Goal: Transaction & Acquisition: Purchase product/service

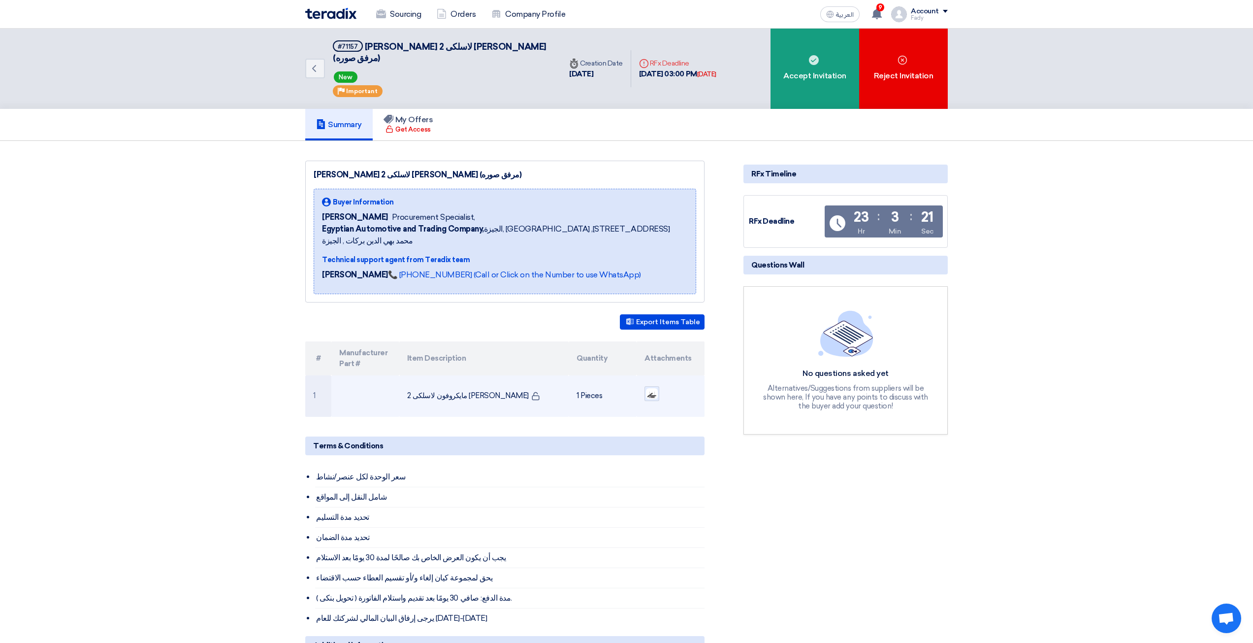
click at [653, 387] on img at bounding box center [652, 393] width 14 height 13
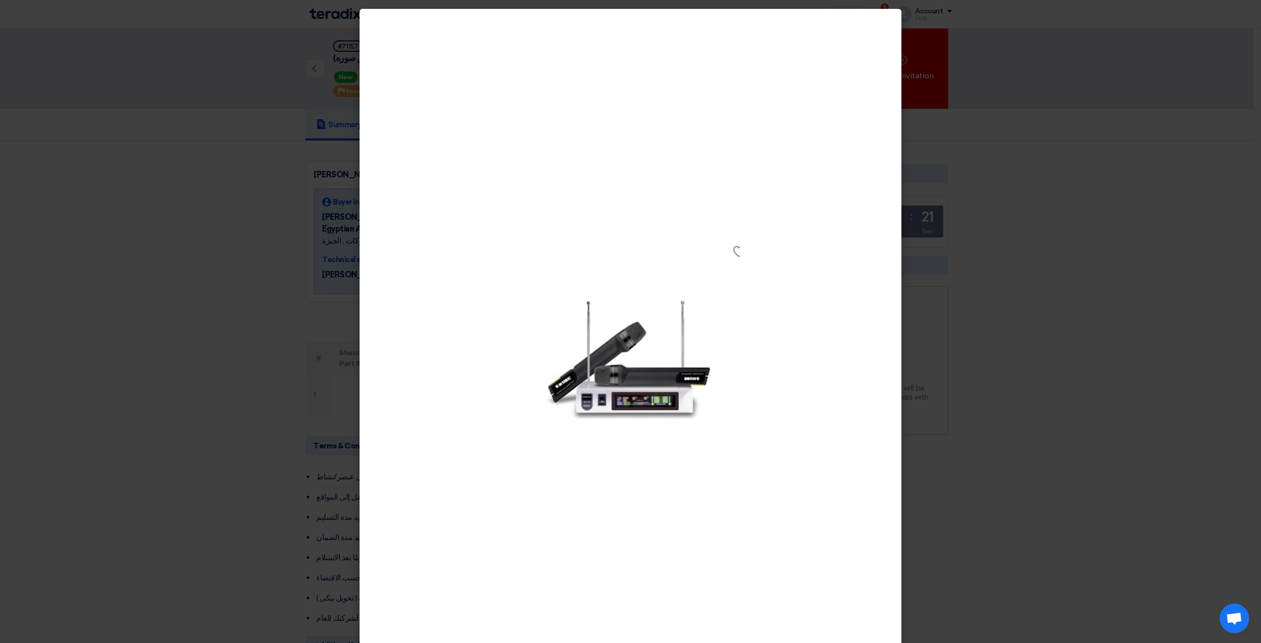
click at [199, 197] on modal-container at bounding box center [630, 321] width 1261 height 643
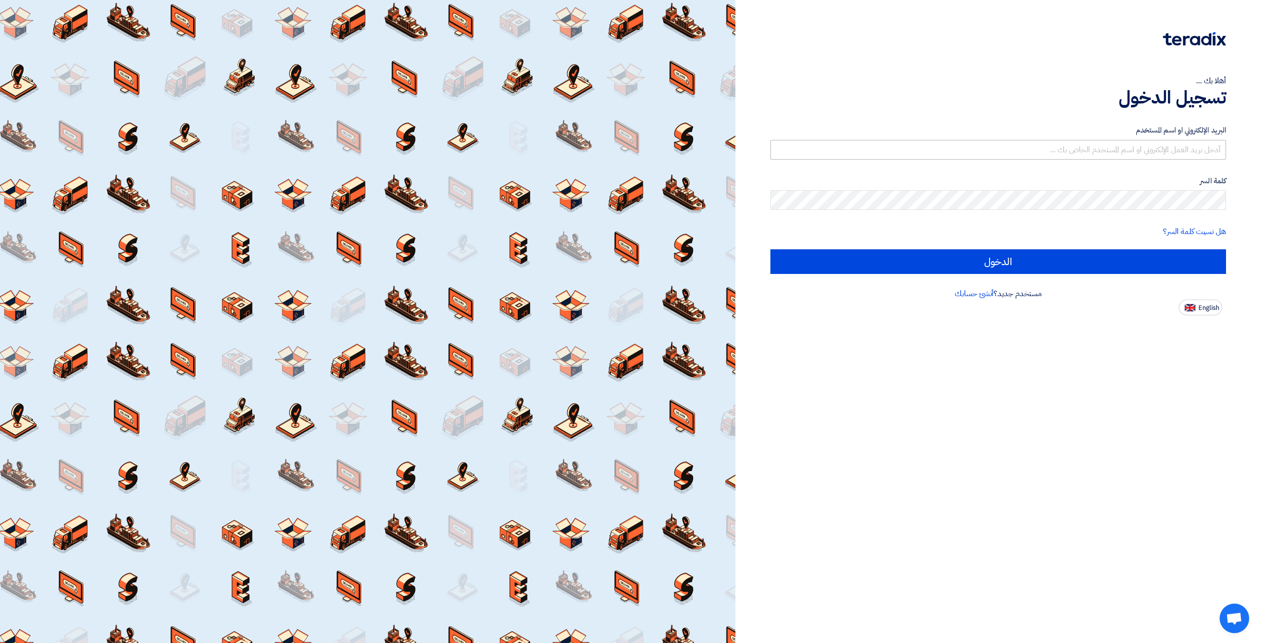
click at [819, 158] on form "البريد الإلكتروني او اسم المستخدم كلمة السر هل نسيت كلمة السر؟ الدخول" at bounding box center [998, 199] width 456 height 149
click at [823, 147] on input "text" at bounding box center [998, 150] width 456 height 20
click at [877, 148] on input "text" at bounding box center [998, 150] width 456 height 20
type input "elite@elitegeneralsupplies.org"
click at [1077, 215] on form "البريد الإلكتروني او اسم المستخدم elite@elitegeneralsupplies.org كلمة السر هل ن…" at bounding box center [998, 199] width 456 height 149
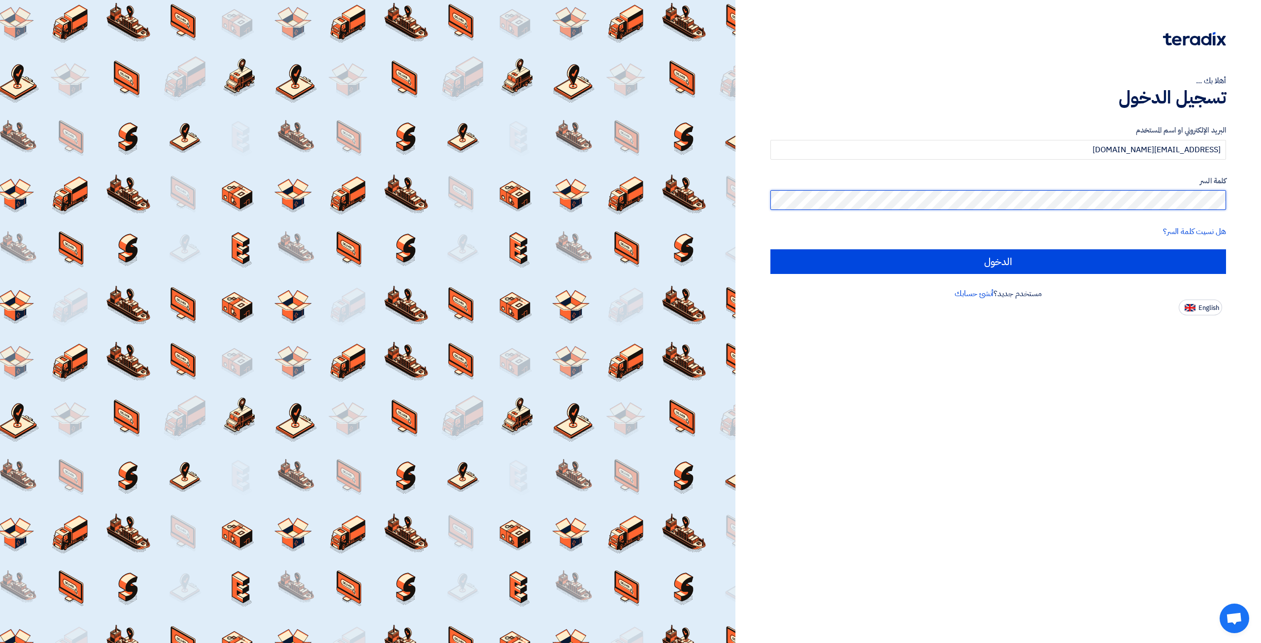
click at [770, 249] on input "الدخول" at bounding box center [998, 261] width 456 height 25
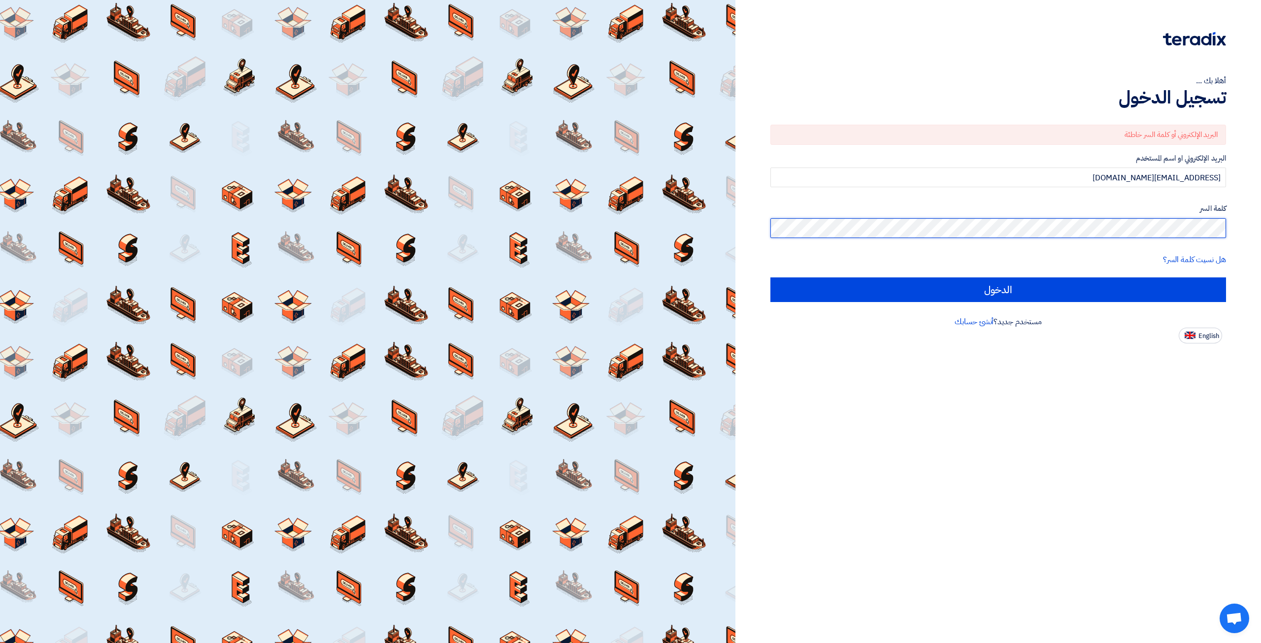
click at [770, 277] on input "الدخول" at bounding box center [998, 289] width 456 height 25
type input "Sign in"
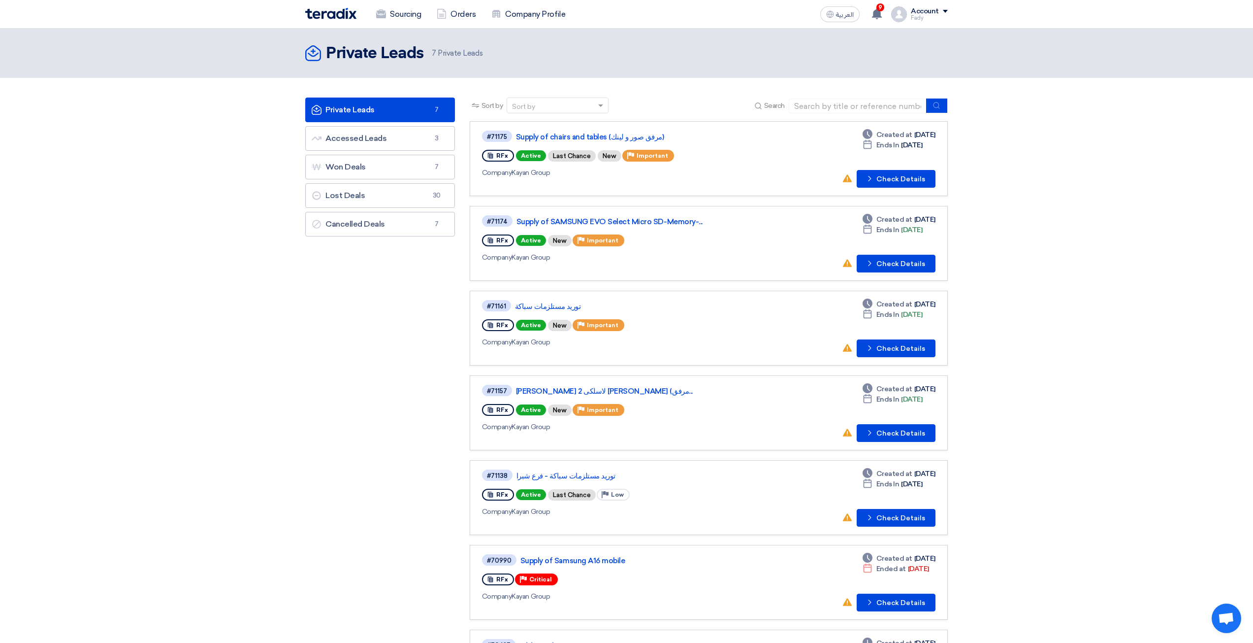
drag, startPoint x: 435, startPoint y: 457, endPoint x: 318, endPoint y: 509, distance: 128.5
click at [318, 509] on div "Private Leads Private Leads 7 Accessed Leads Accessed Leads 3 Won Deals Won Dea…" at bounding box center [380, 406] width 164 height 617
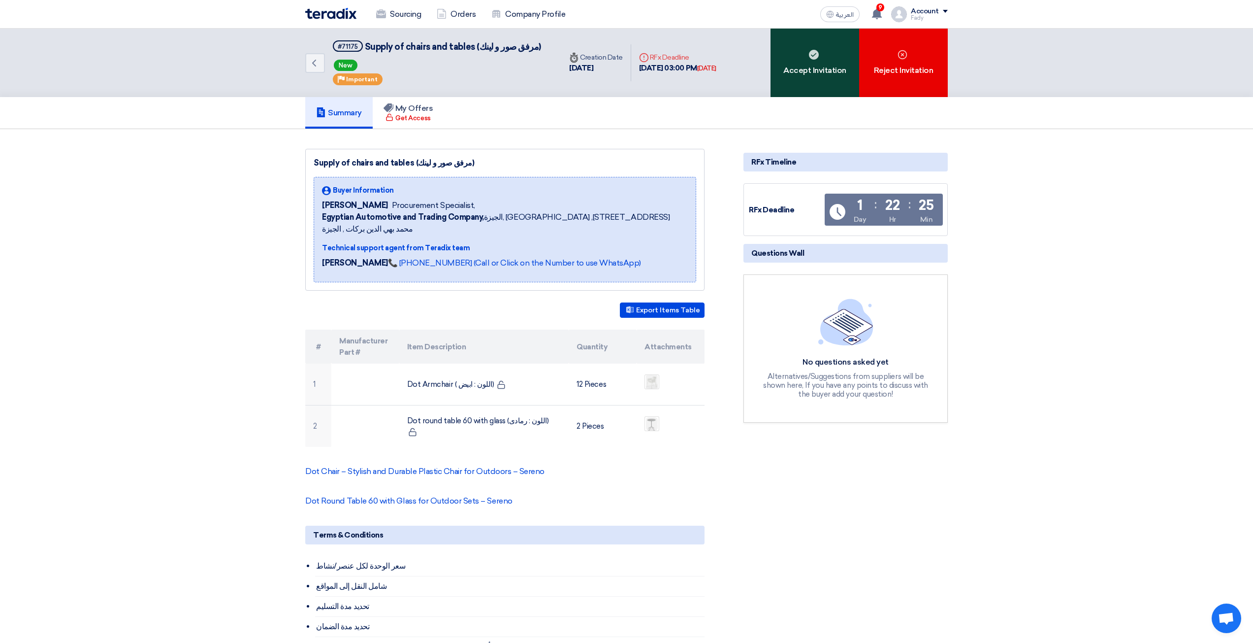
click at [789, 57] on div "Accept Invitation" at bounding box center [815, 63] width 89 height 68
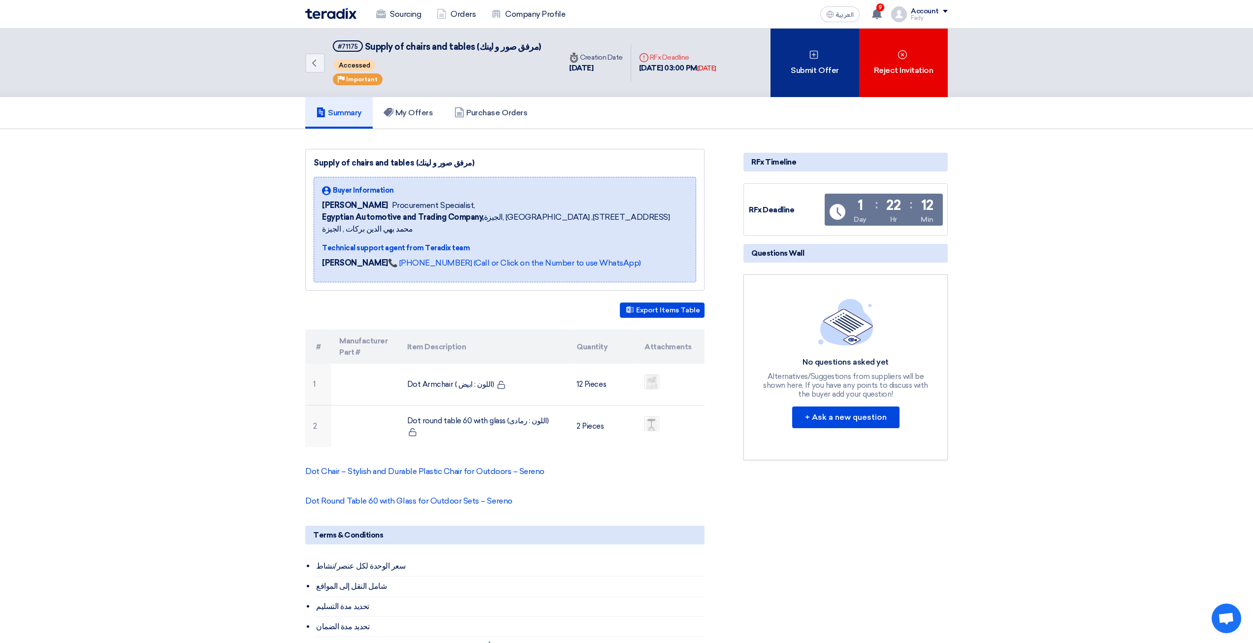
click at [809, 85] on div "Submit Offer" at bounding box center [815, 63] width 89 height 68
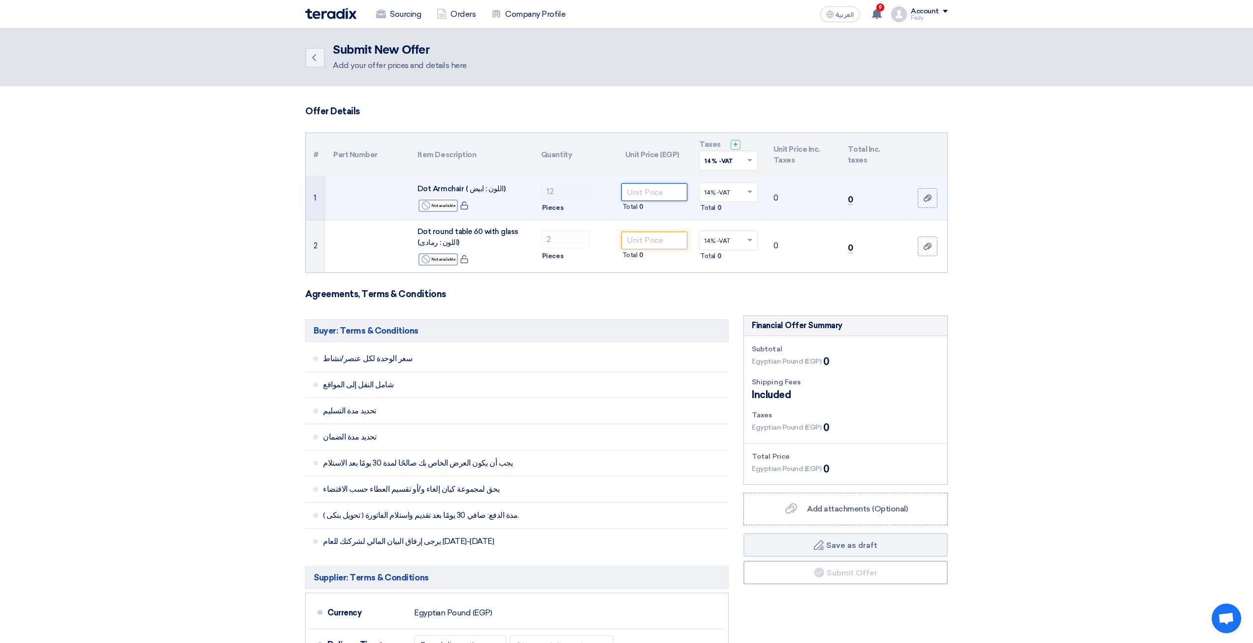
click at [666, 197] on input "number" at bounding box center [655, 192] width 66 height 18
click at [676, 194] on input "number" at bounding box center [655, 192] width 66 height 18
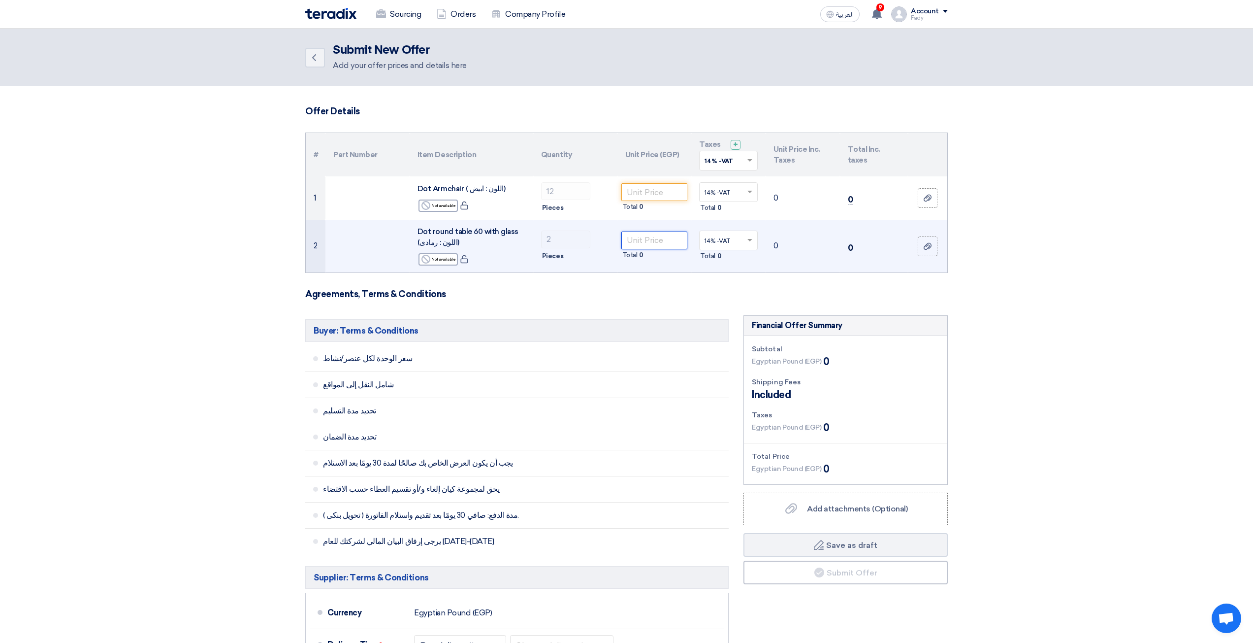
click at [667, 239] on input "number" at bounding box center [655, 240] width 66 height 18
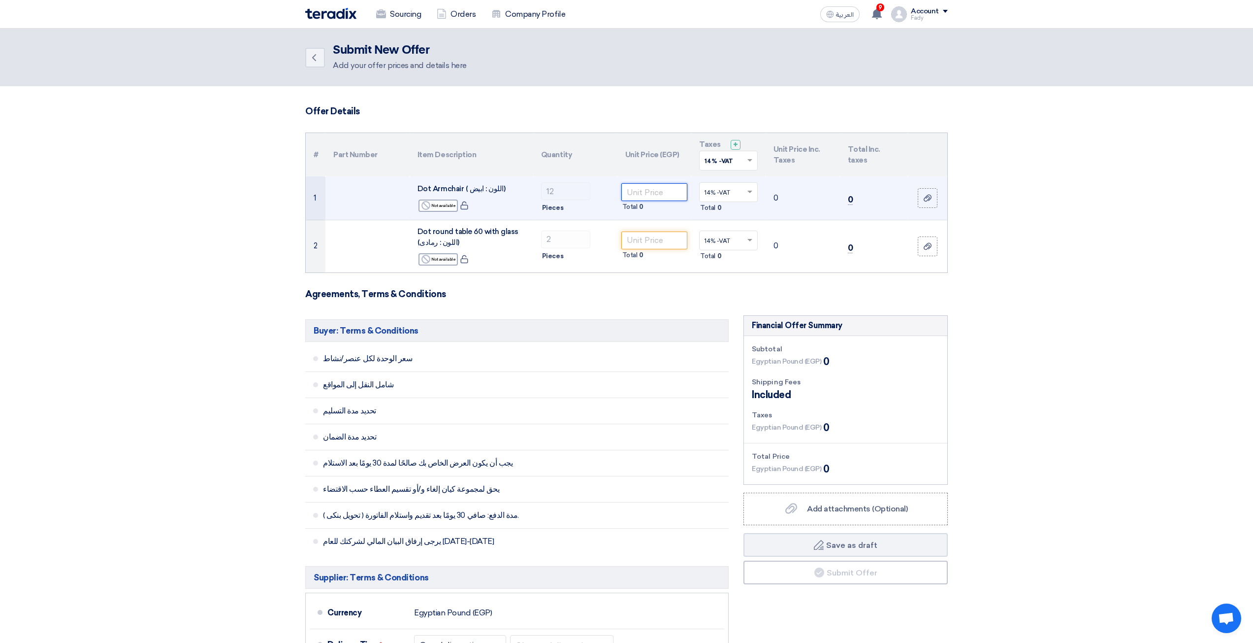
click at [680, 200] on input "number" at bounding box center [655, 192] width 66 height 18
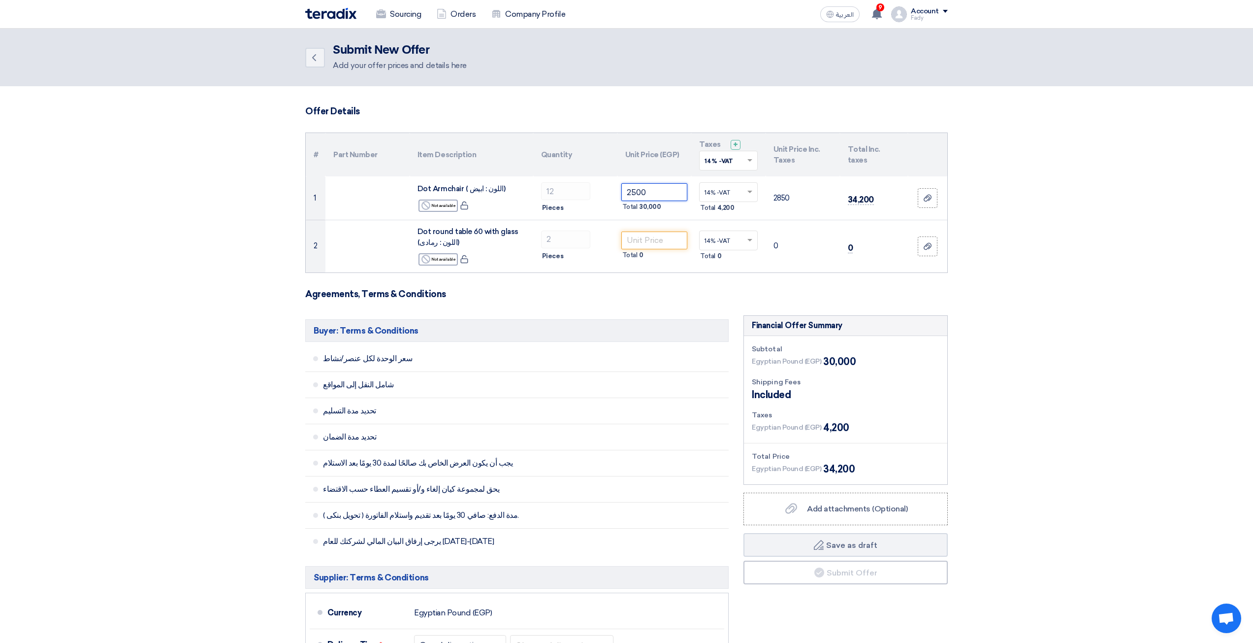
type input "2500"
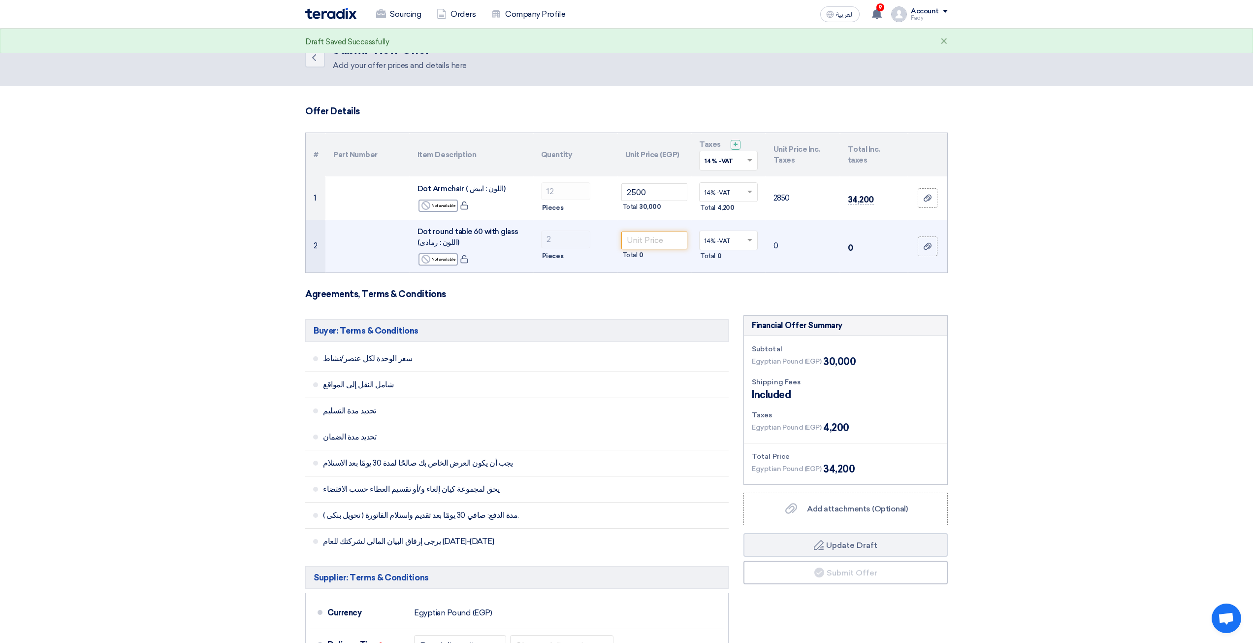
click at [641, 226] on td "Total 0" at bounding box center [655, 246] width 74 height 53
click at [641, 234] on input "number" at bounding box center [655, 240] width 66 height 18
type input "4000"
click at [698, 229] on td "14% -VAT × Total 1,120" at bounding box center [728, 246] width 74 height 53
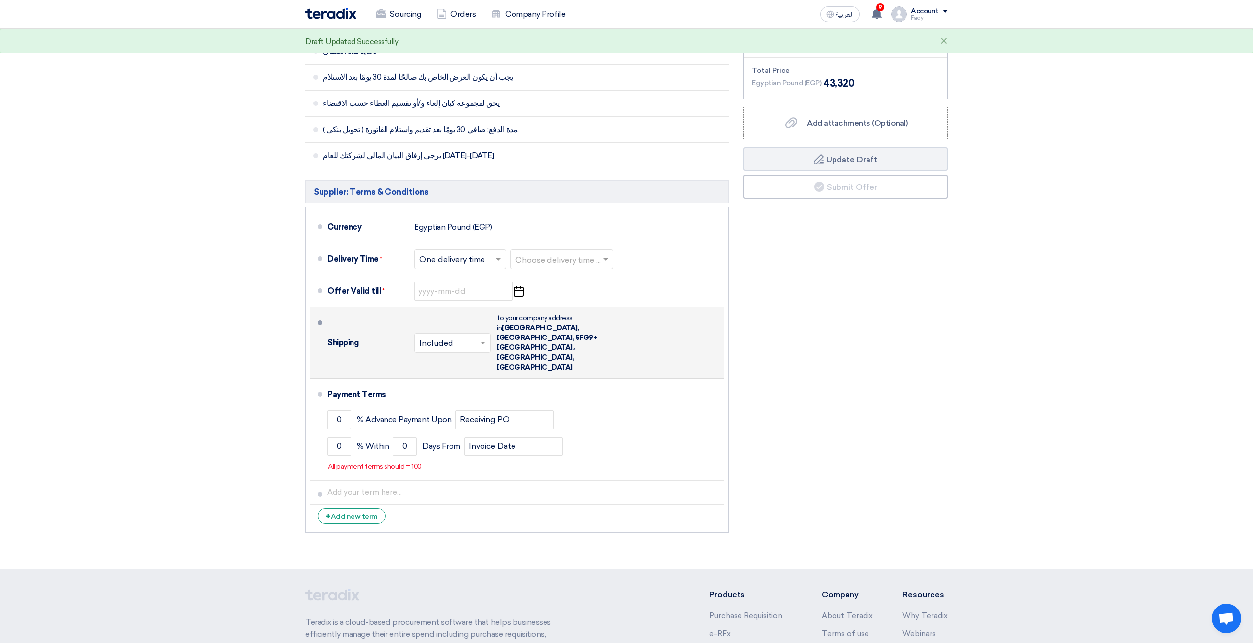
scroll to position [394, 0]
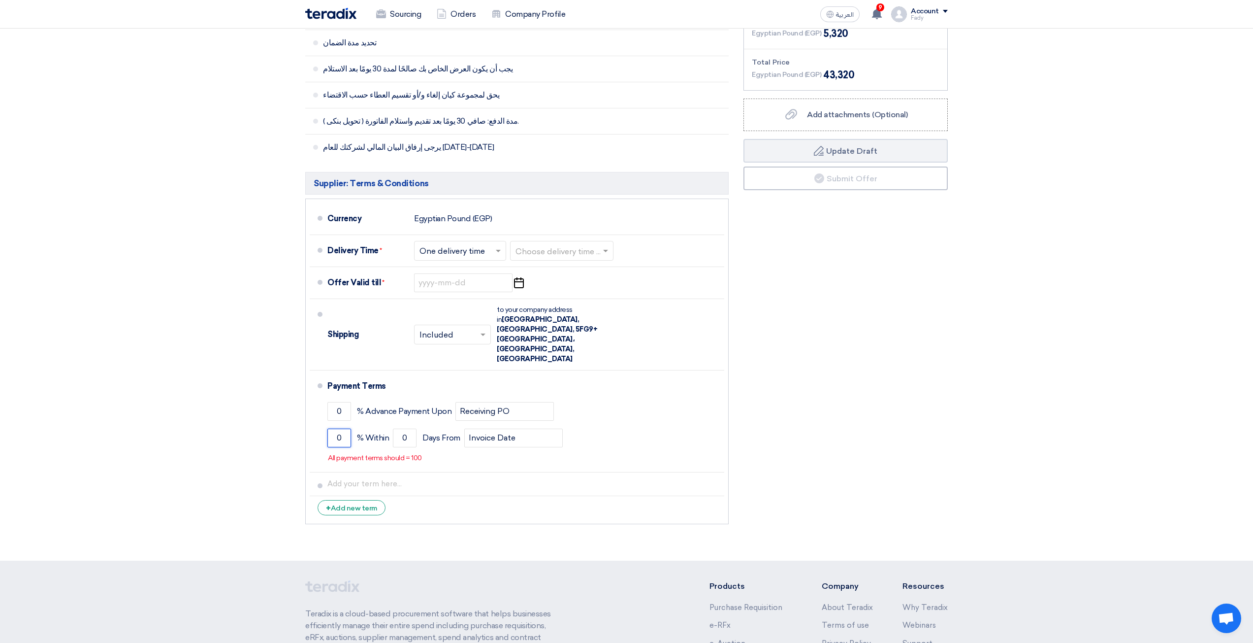
drag, startPoint x: 345, startPoint y: 419, endPoint x: 304, endPoint y: 415, distance: 41.6
click at [304, 415] on div "Buyer: Terms & Conditions سعر الوحدة لكل عنصر/نشاط شامل النقل إلى المواقع تحديد…" at bounding box center [517, 225] width 438 height 608
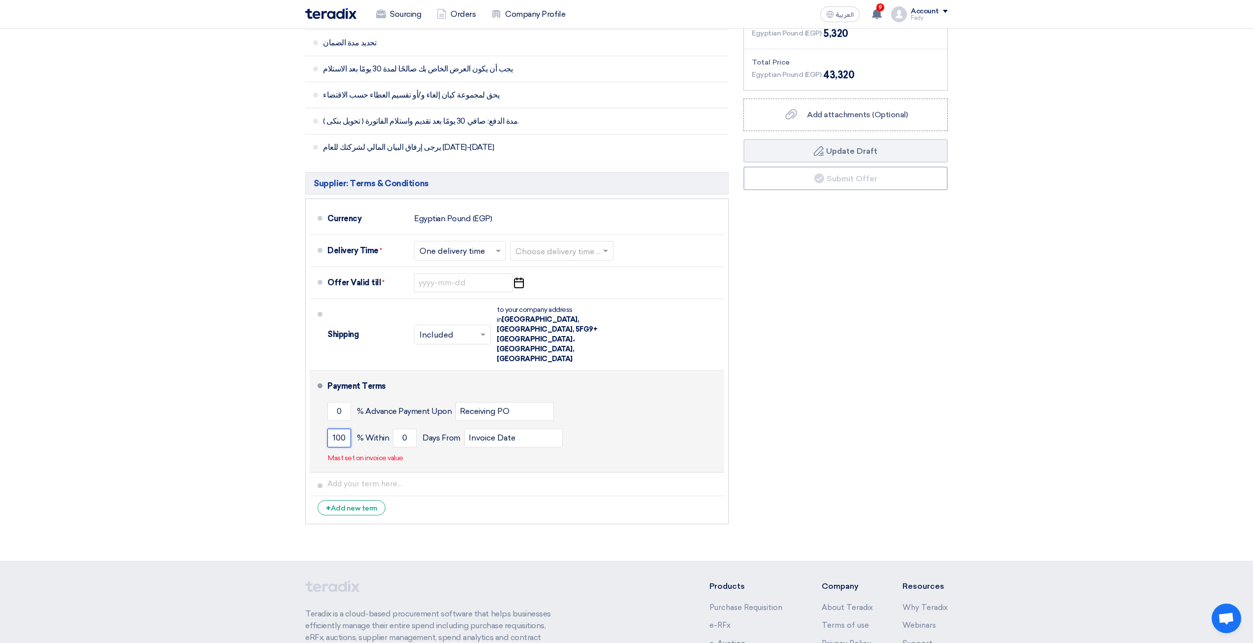
type input "100"
drag, startPoint x: 418, startPoint y: 415, endPoint x: 428, endPoint y: 417, distance: 11.0
click at [428, 425] on div "100 % Within 0 Days From Invoice Date" at bounding box center [523, 438] width 393 height 27
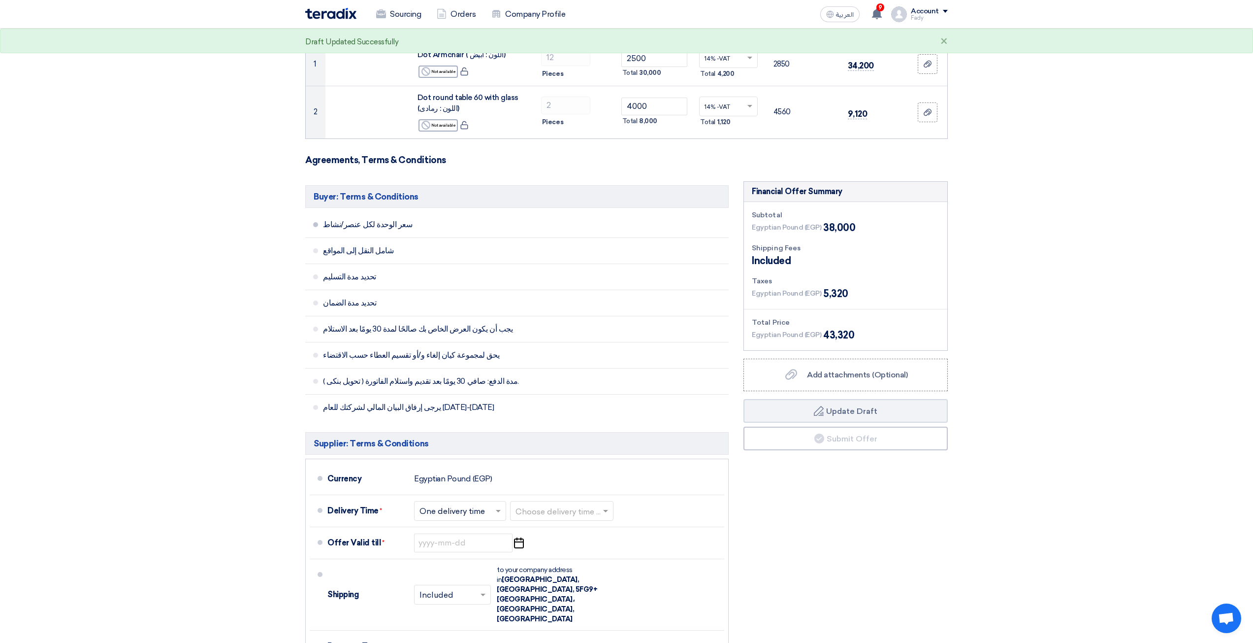
scroll to position [104, 0]
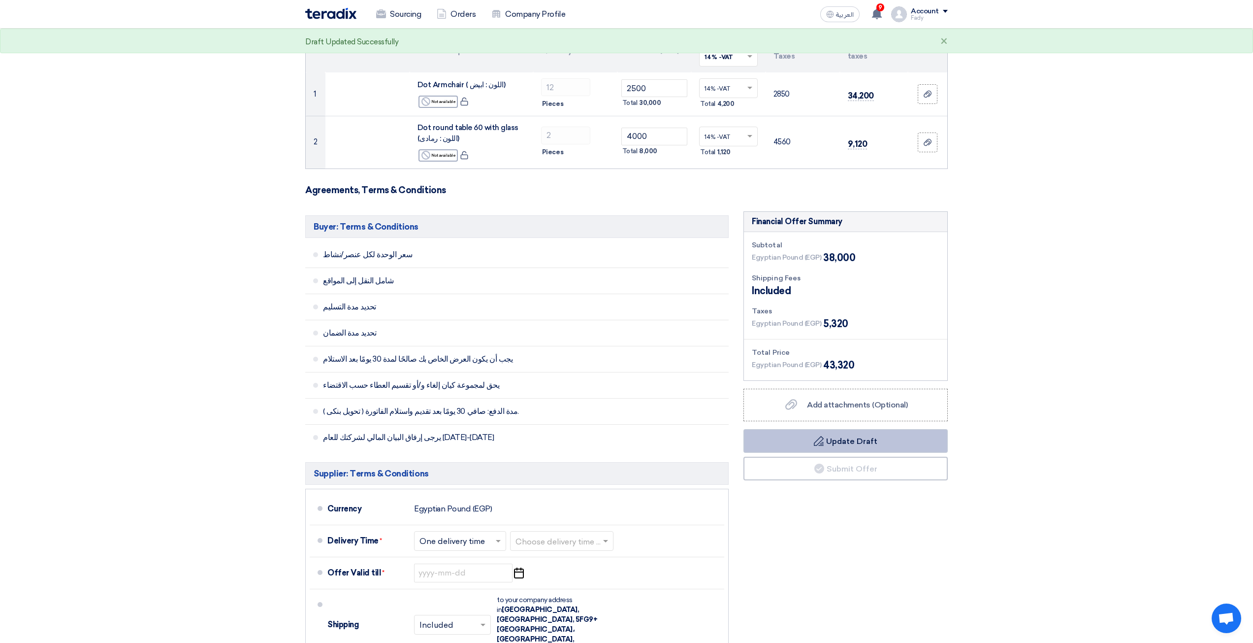
type input "30"
click at [843, 433] on button "Draft Update Draft" at bounding box center [846, 441] width 204 height 24
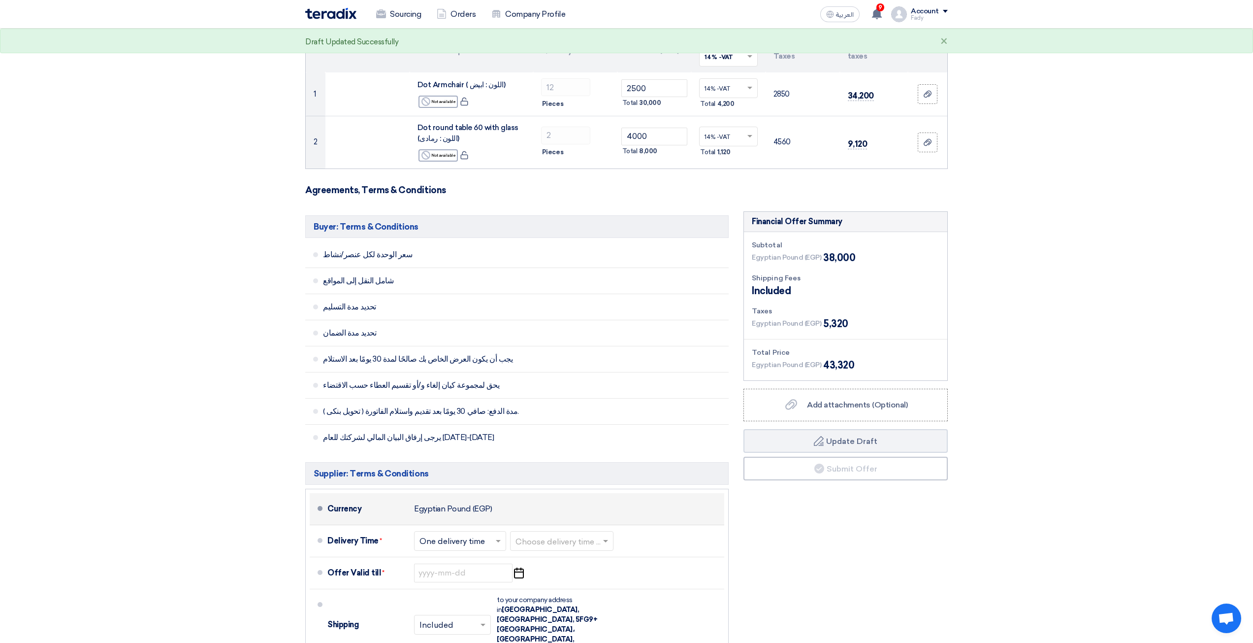
click at [549, 523] on li "Currency Egyptian Pound (EGP)" at bounding box center [517, 509] width 415 height 32
click at [546, 540] on input "text" at bounding box center [563, 541] width 94 height 14
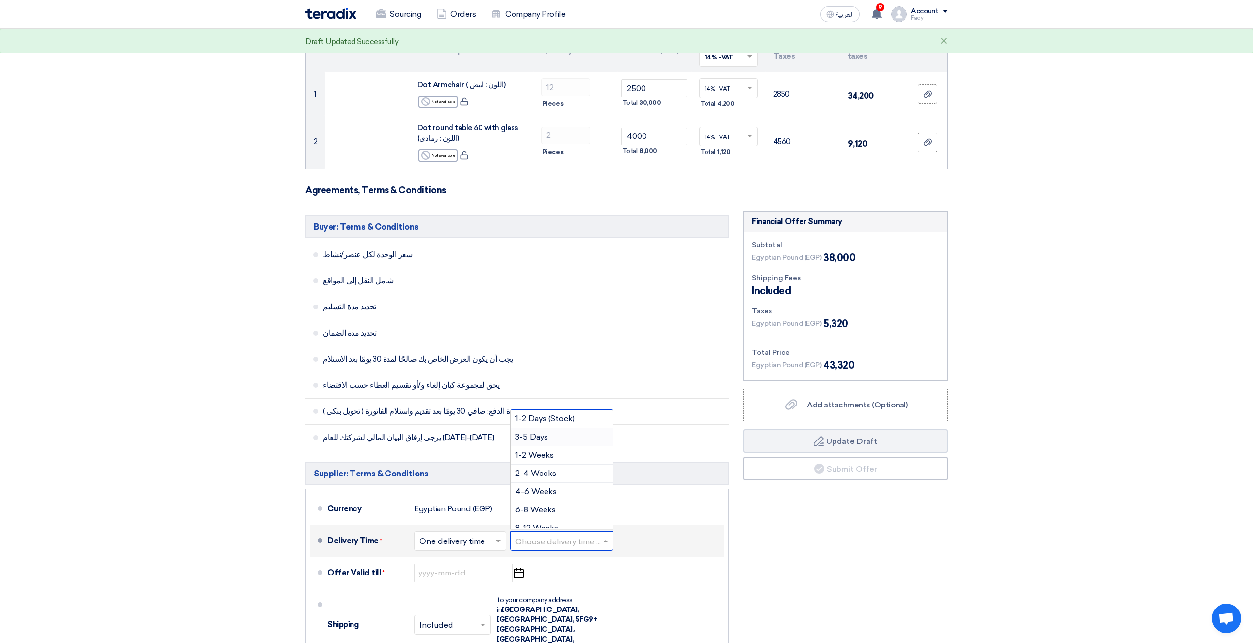
click at [568, 435] on div "3-5 Days" at bounding box center [562, 437] width 102 height 18
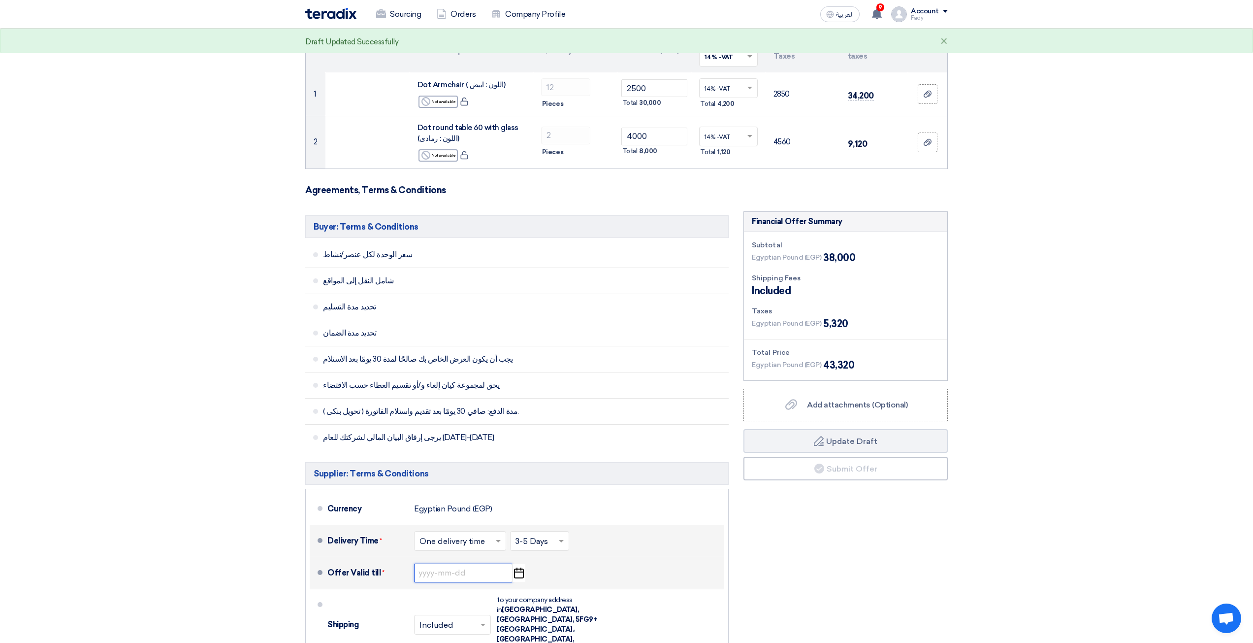
click at [476, 574] on input at bounding box center [463, 572] width 98 height 19
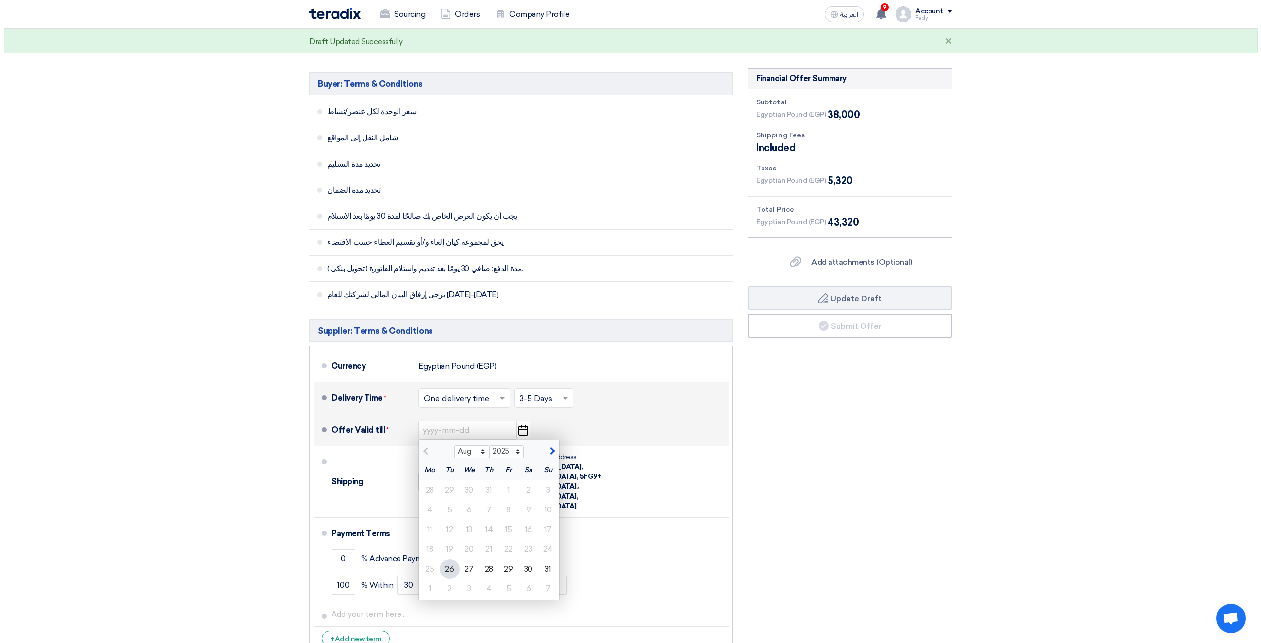
scroll to position [252, 0]
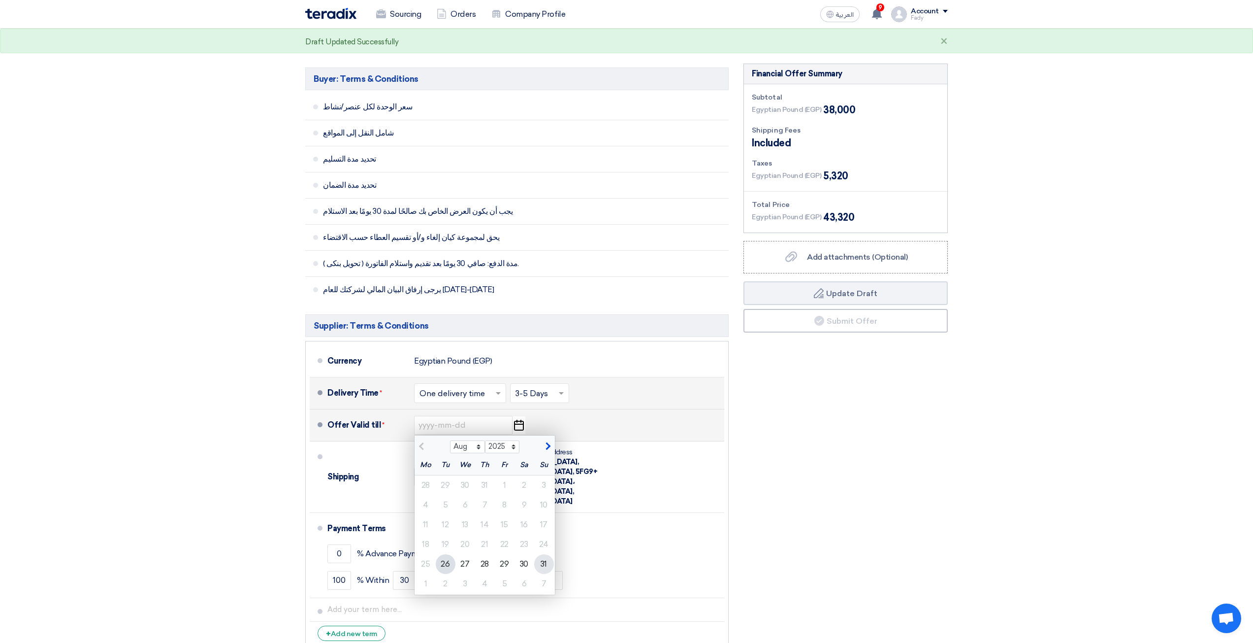
click at [540, 562] on div "31" at bounding box center [544, 564] width 20 height 20
type input "8/31/2025"
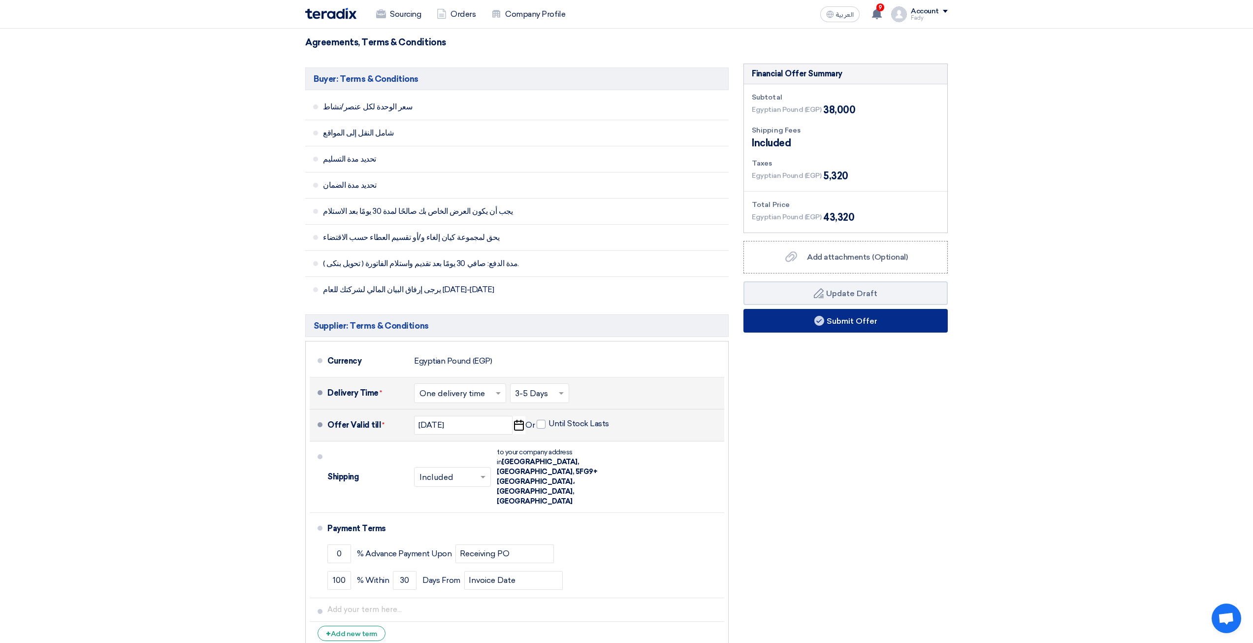
click at [857, 327] on button "Submit Offer" at bounding box center [846, 321] width 204 height 24
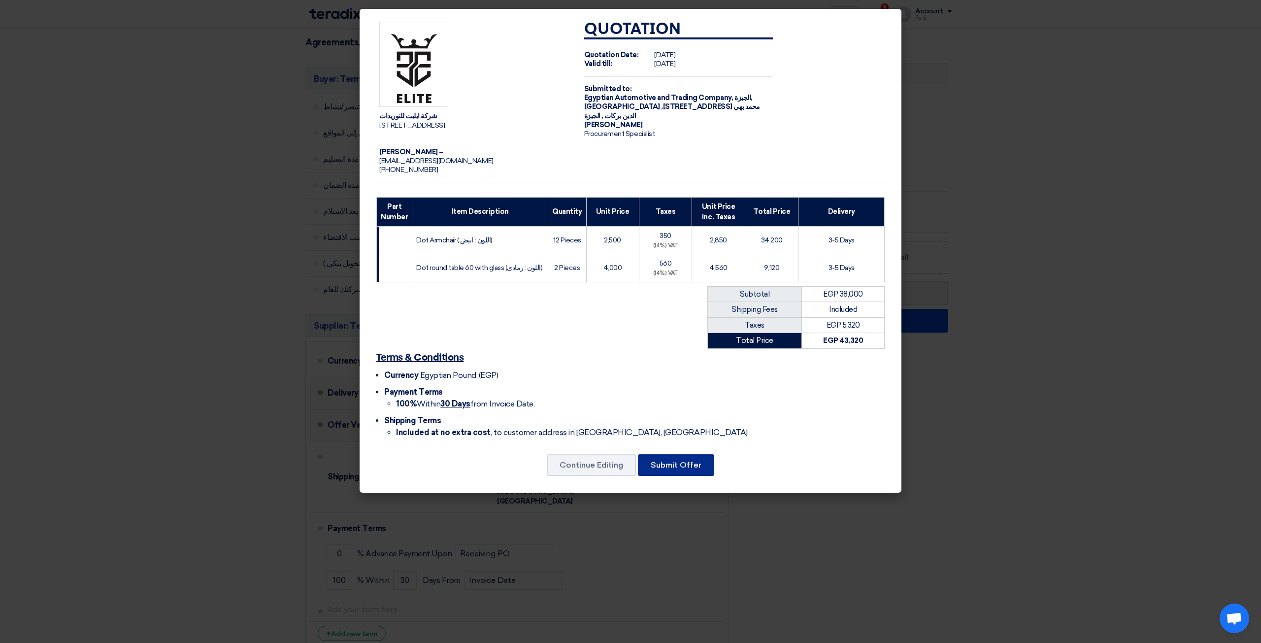
click at [698, 468] on button "Submit Offer" at bounding box center [676, 465] width 76 height 22
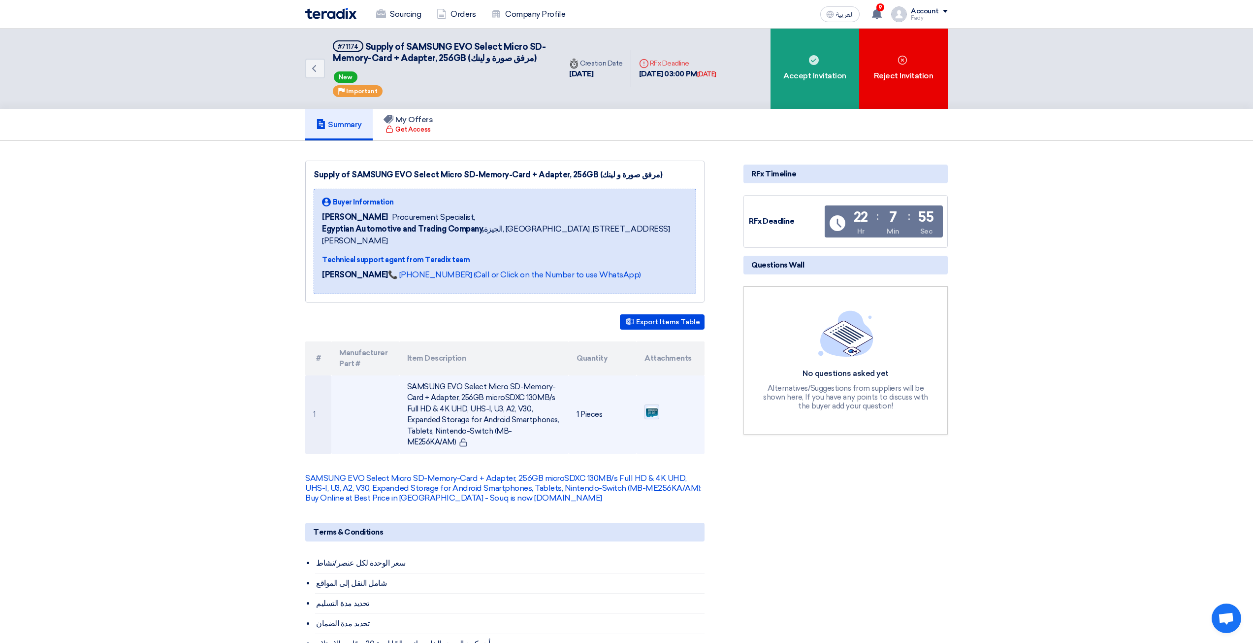
click at [653, 405] on img at bounding box center [652, 411] width 14 height 13
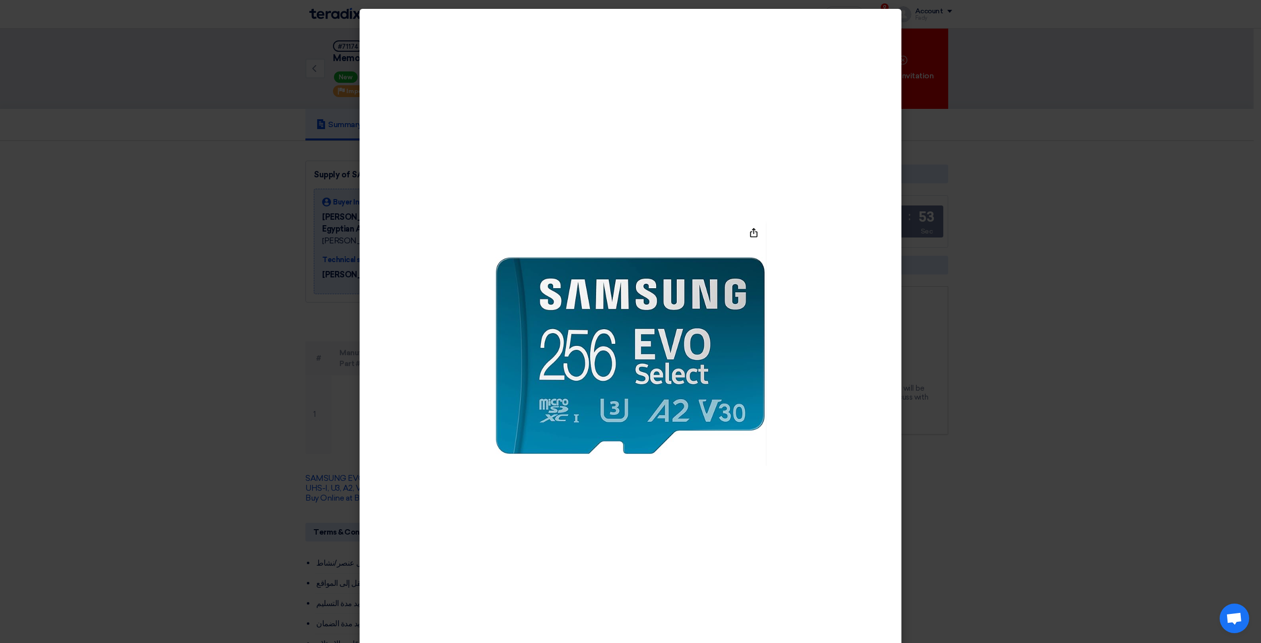
click at [949, 389] on modal-container at bounding box center [630, 321] width 1261 height 643
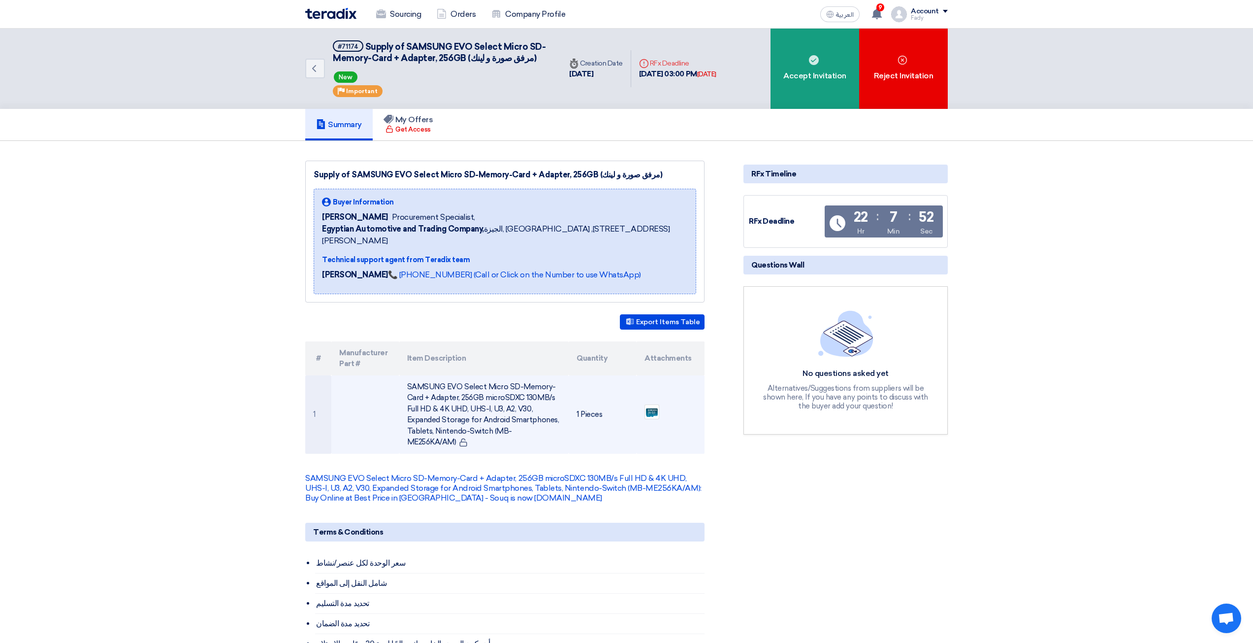
click at [499, 375] on td "SAMSUNG EVO Select Micro SD-Memory-Card + Adapter, 256GB microSDXC 130MB/s Full…" at bounding box center [484, 414] width 170 height 78
copy tr "SAMSUNG EVO Select Micro SD-Memory-Card + Adapter, 256GB microSDXC 130MB/s Full…"
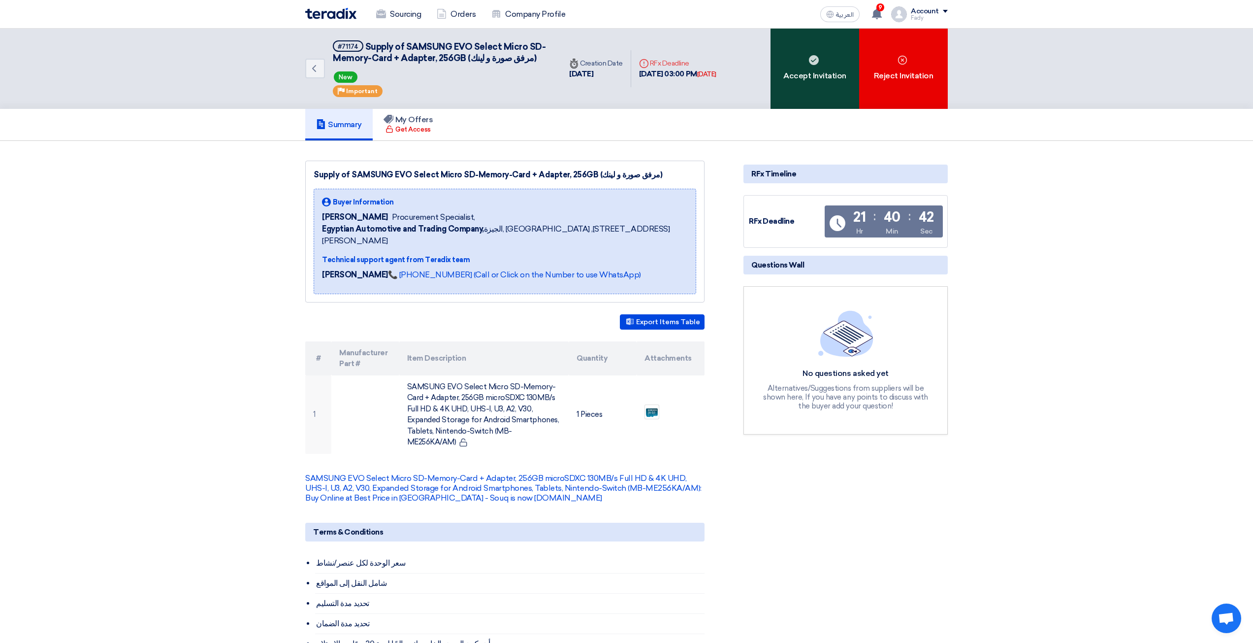
click at [819, 78] on div "Accept Invitation" at bounding box center [815, 69] width 89 height 80
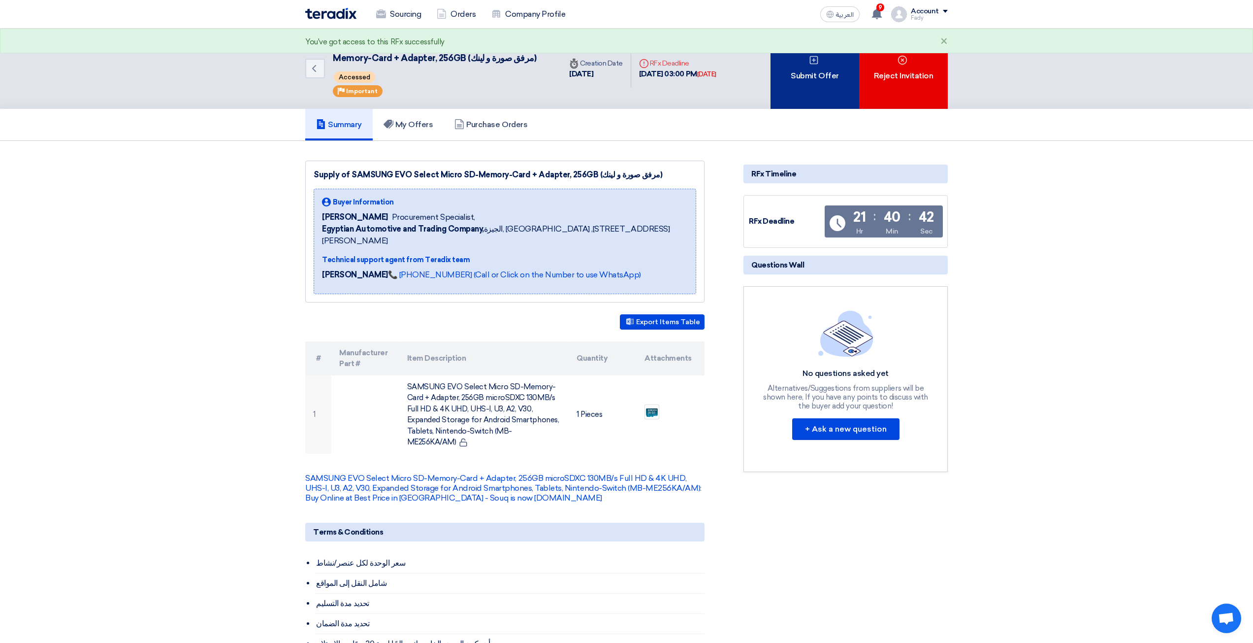
click at [808, 82] on div "Submit Offer" at bounding box center [815, 69] width 89 height 80
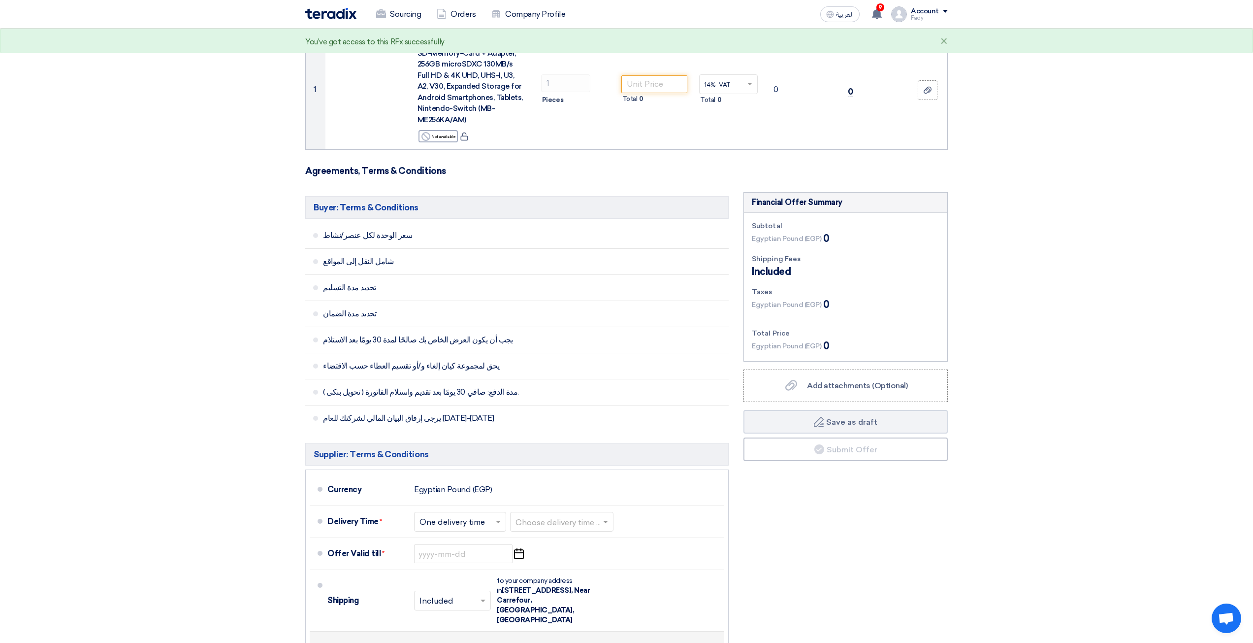
scroll to position [345, 0]
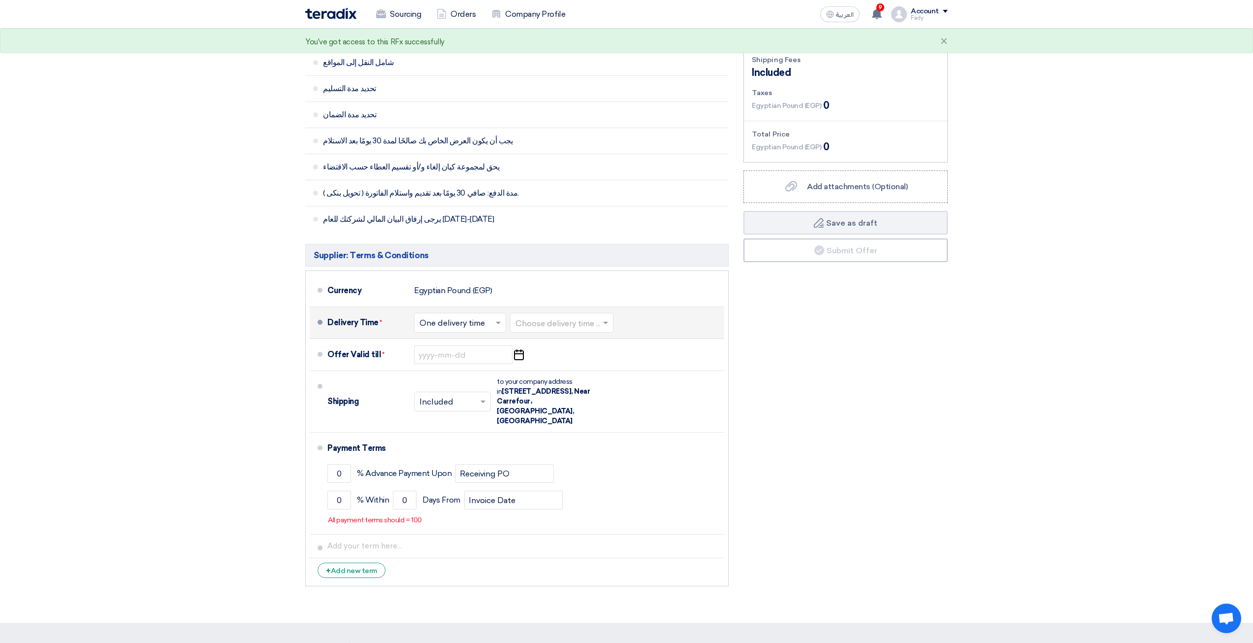
click at [586, 329] on input "text" at bounding box center [563, 324] width 94 height 14
click at [548, 360] on span "3-5 Days" at bounding box center [532, 361] width 33 height 9
click at [492, 351] on input at bounding box center [463, 354] width 98 height 19
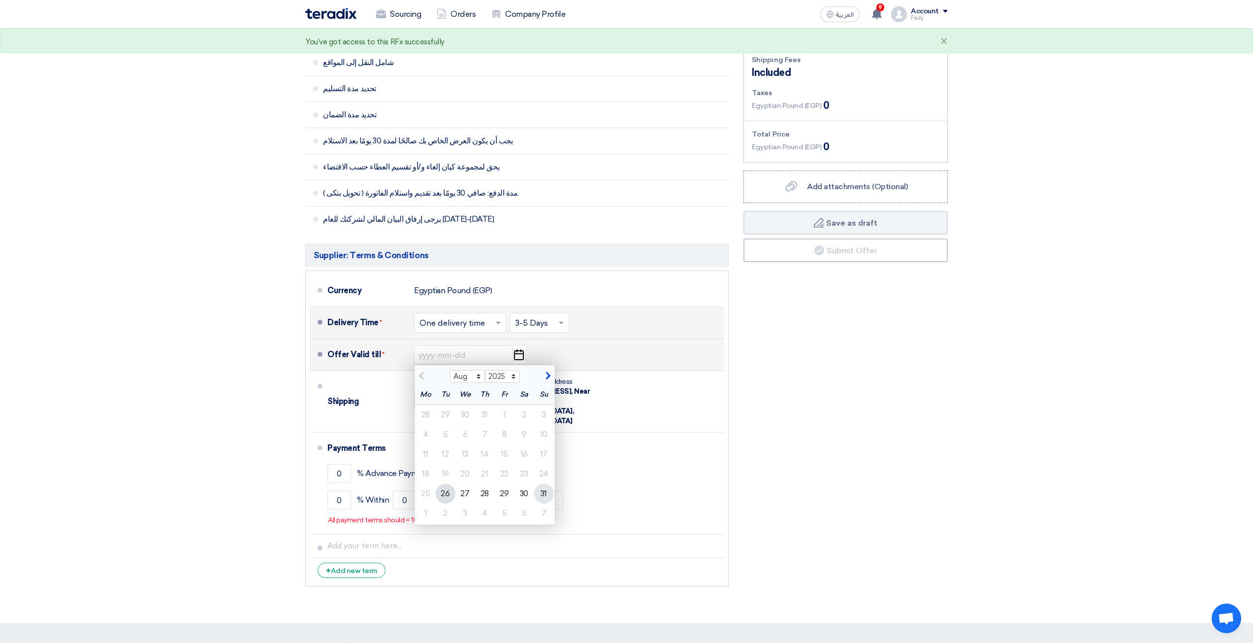
click at [544, 490] on div "31" at bounding box center [544, 494] width 20 height 20
type input "[DATE]"
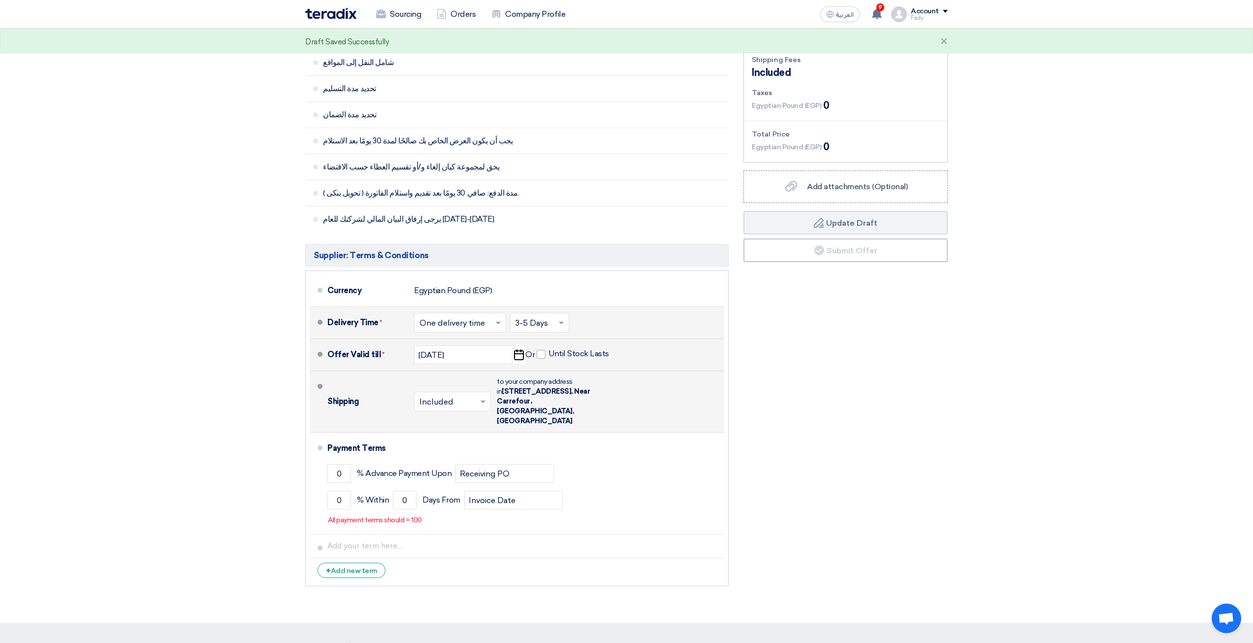
click at [463, 395] on input "text" at bounding box center [453, 402] width 67 height 14
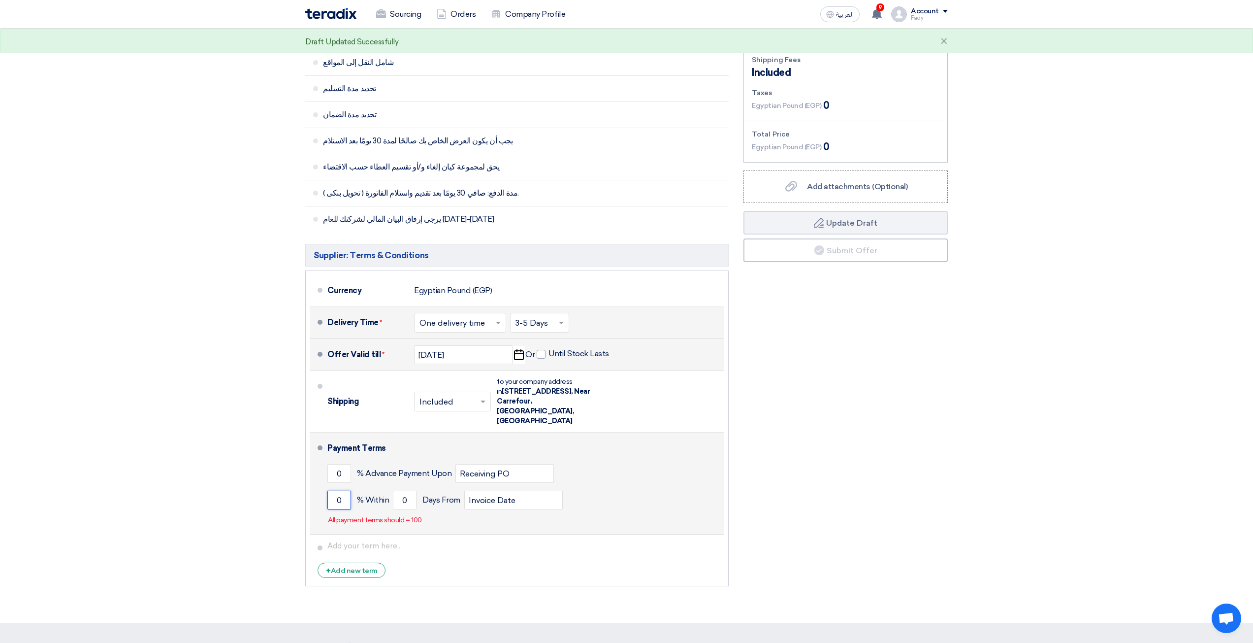
drag, startPoint x: 340, startPoint y: 488, endPoint x: 325, endPoint y: 488, distance: 15.3
click at [325, 488] on li "Payment Terms 0 % Advance Payment Upon Receiving PO 0 % Within 0" at bounding box center [517, 483] width 415 height 102
type input "30"
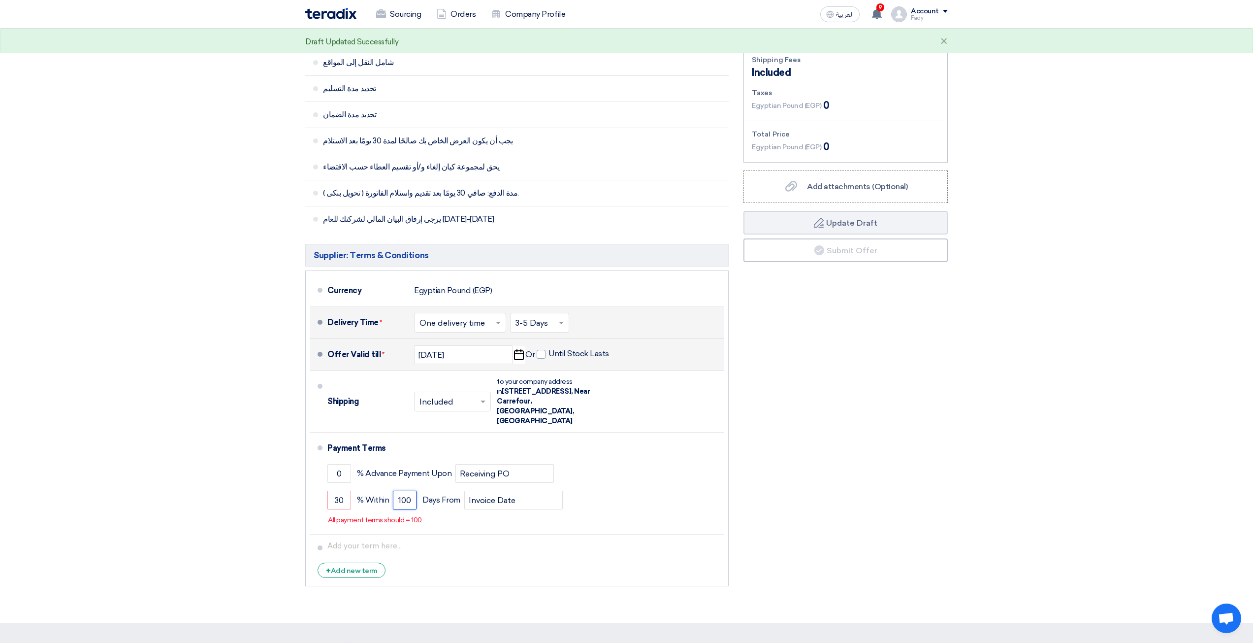
type input "100"
click at [787, 362] on div "Financial Offer Summary Subtotal Egyptian Pound (EGP) 0 Shipping Fees" at bounding box center [845, 292] width 219 height 598
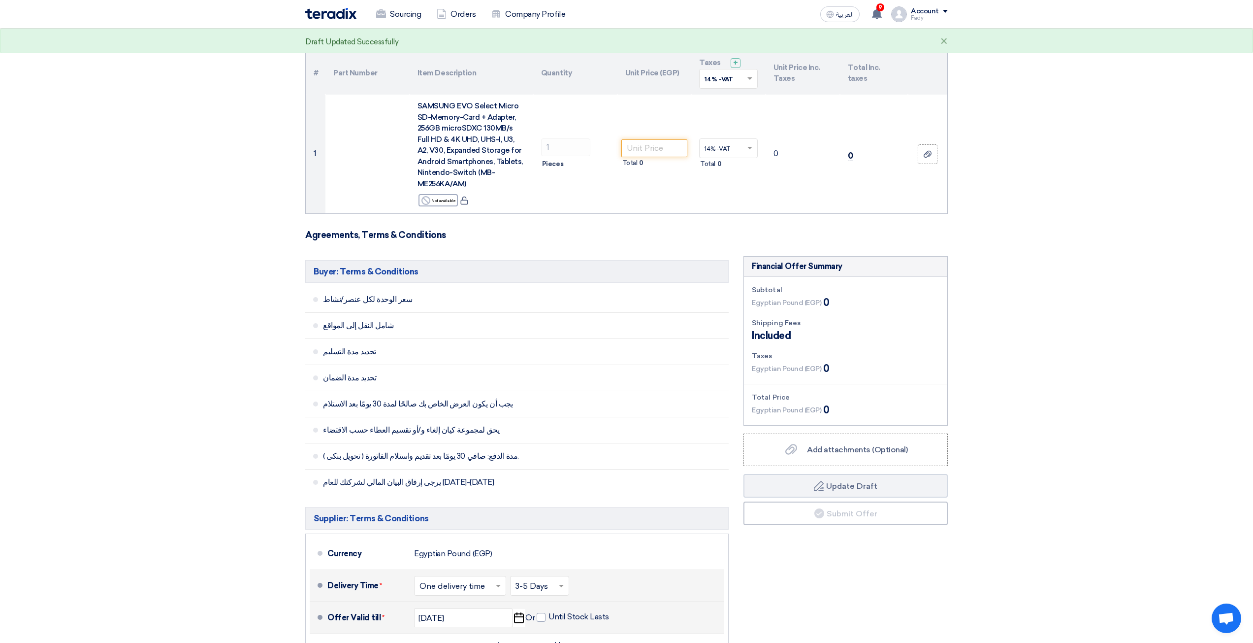
scroll to position [49, 0]
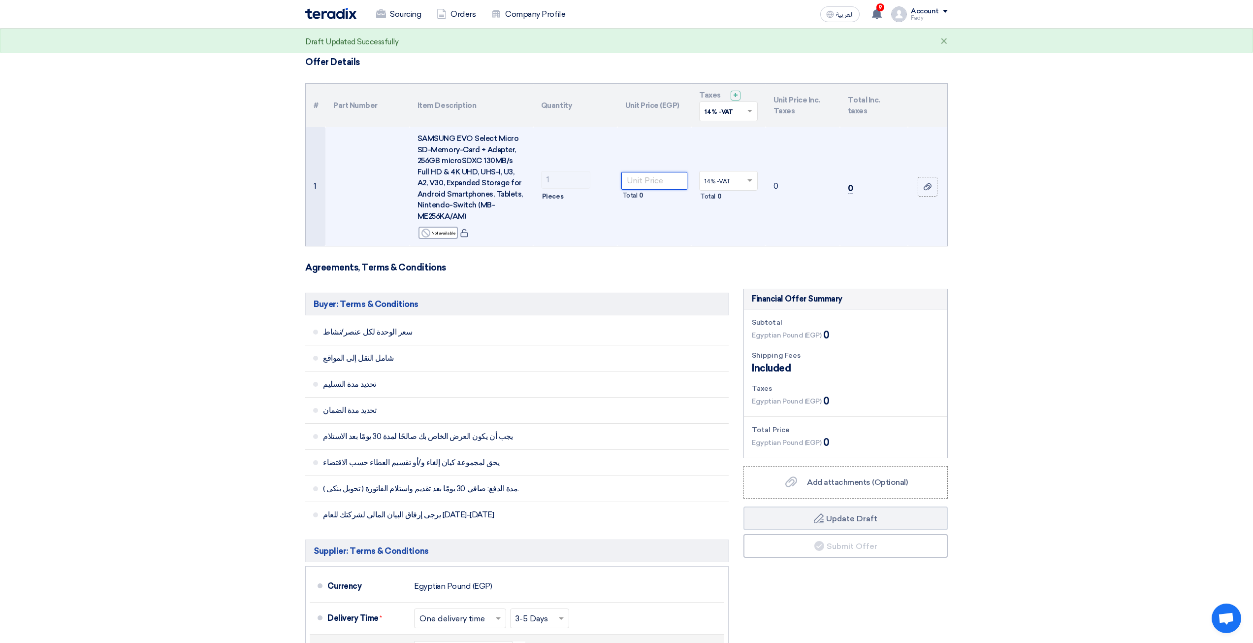
click at [655, 183] on input "number" at bounding box center [655, 181] width 66 height 18
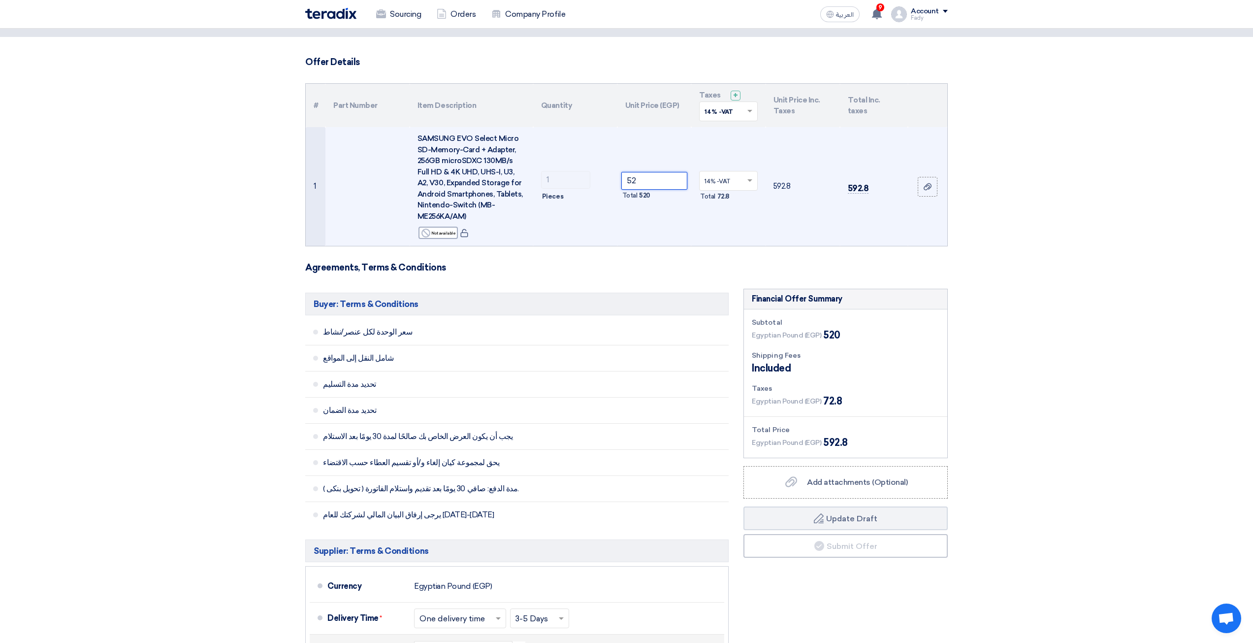
type input "5"
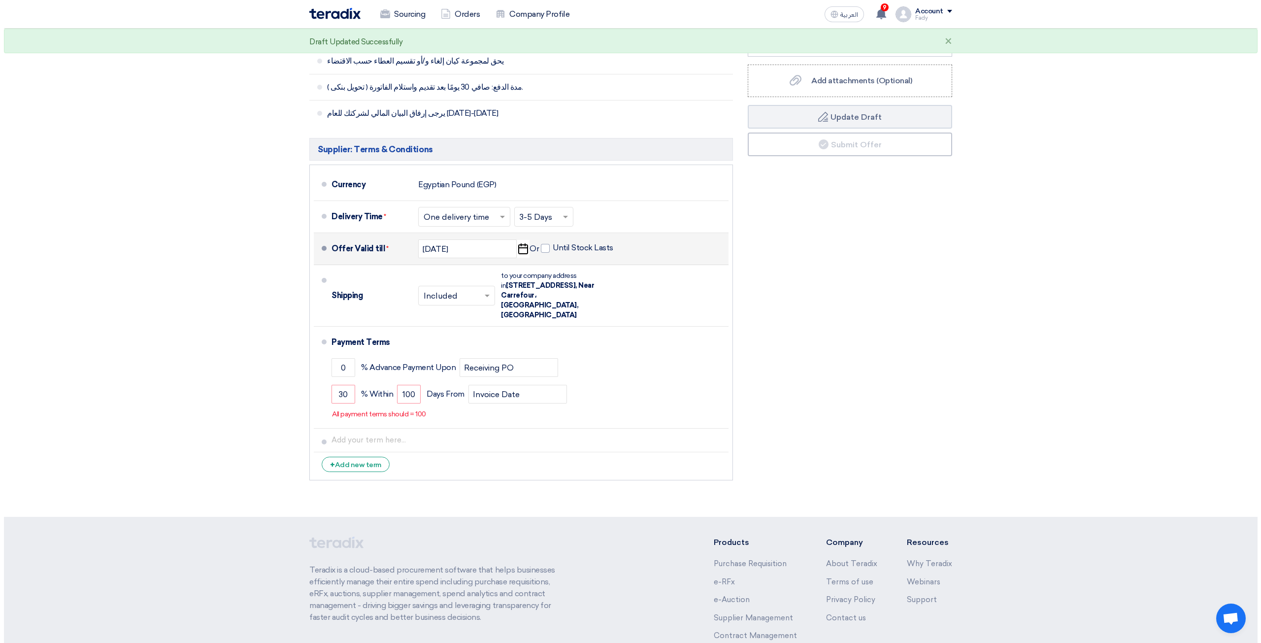
scroll to position [492, 0]
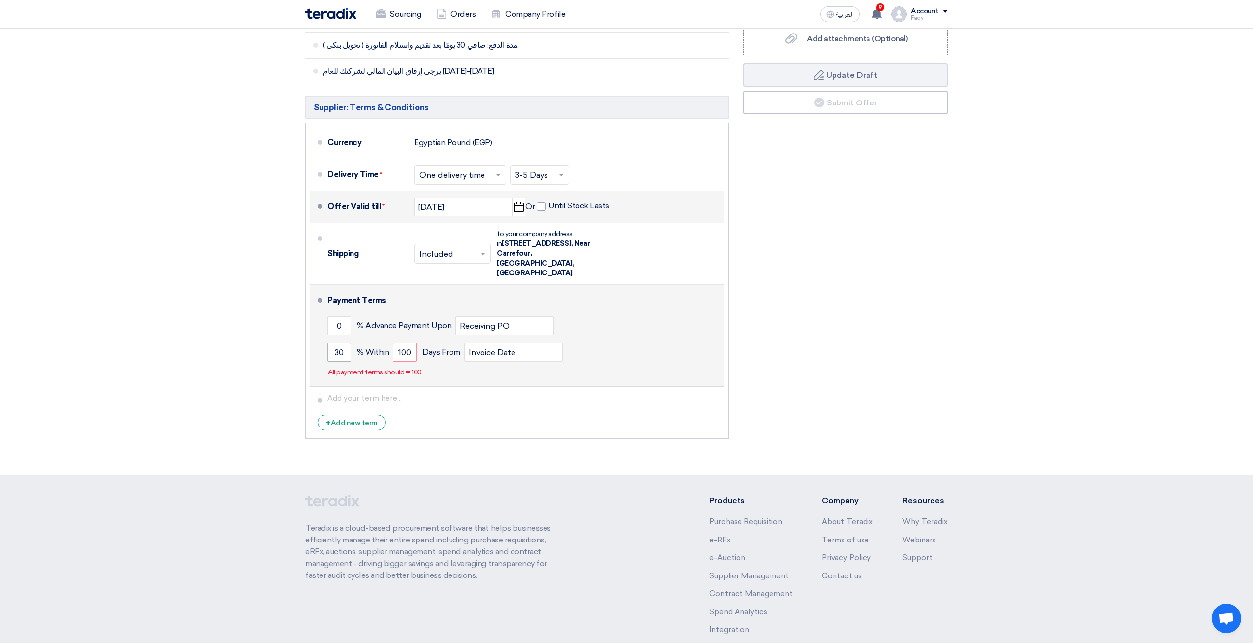
type input "2500"
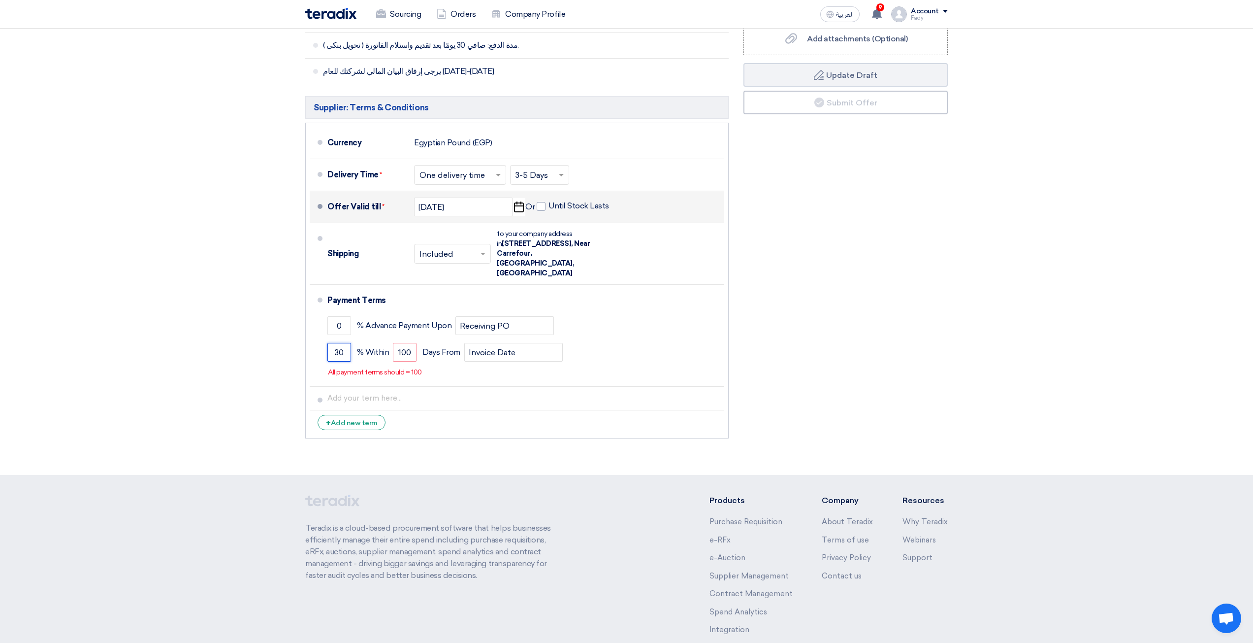
drag, startPoint x: 346, startPoint y: 342, endPoint x: 272, endPoint y: 338, distance: 73.5
click at [272, 338] on section "Offer Details # Part Number Item Description Quantity Unit Price (EGP) Taxes + …" at bounding box center [626, 34] width 1253 height 881
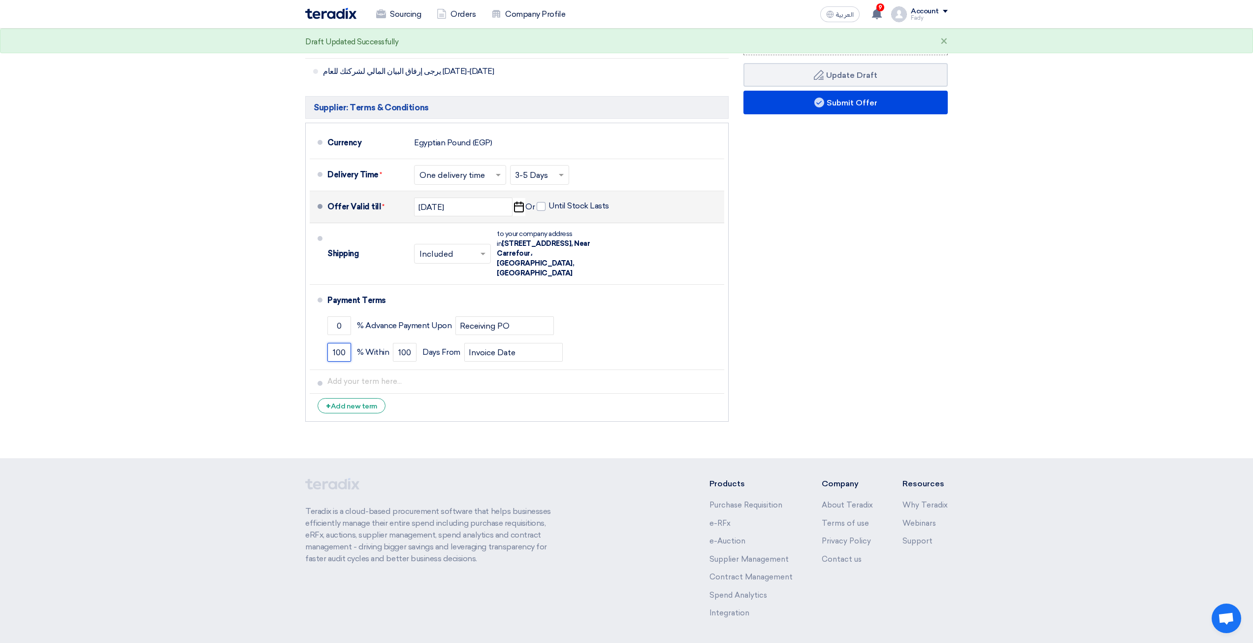
type input "100"
type input "30"
click at [810, 110] on button "Submit Offer" at bounding box center [846, 103] width 204 height 24
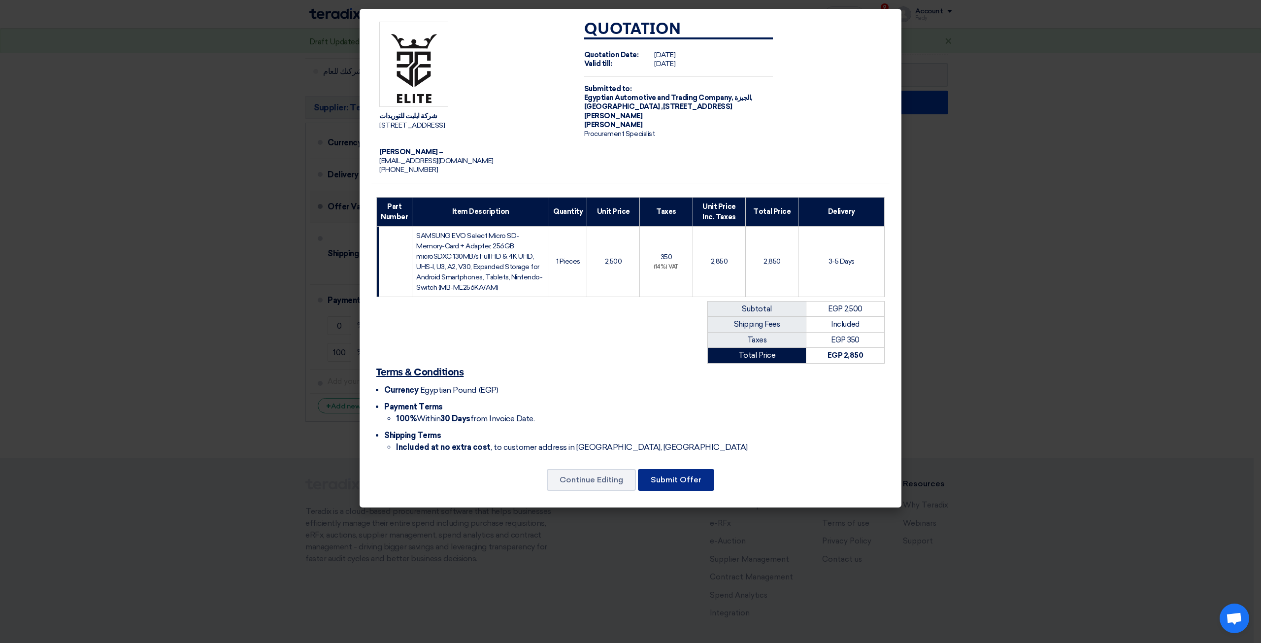
click at [658, 475] on button "Submit Offer" at bounding box center [676, 480] width 76 height 22
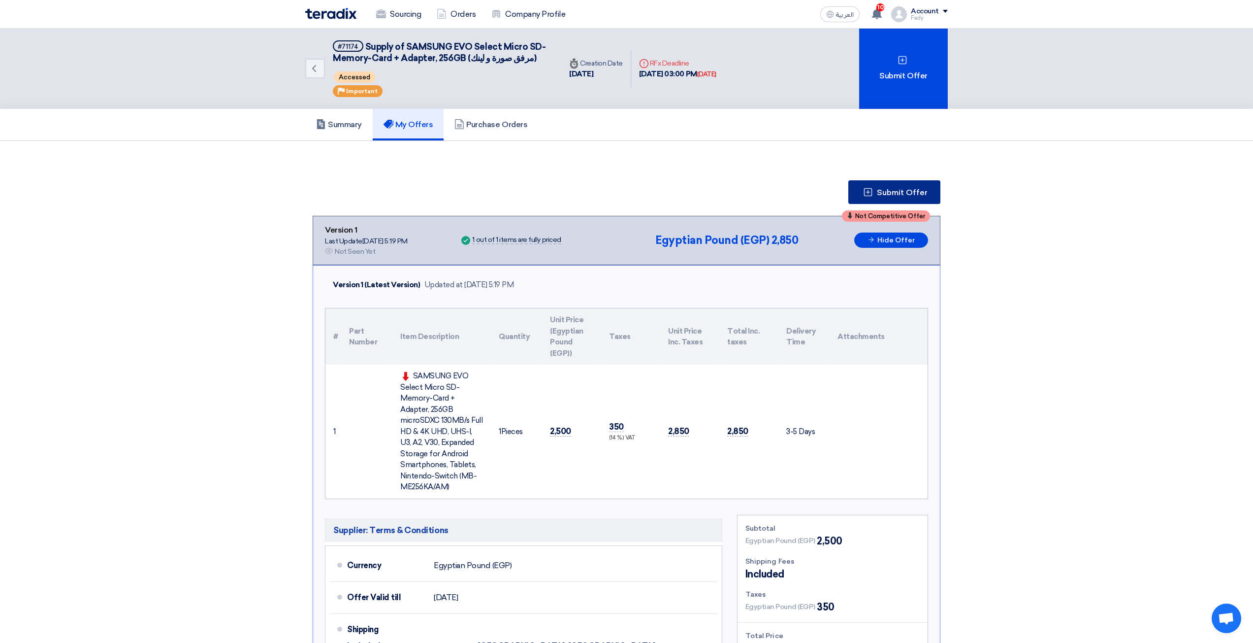
click at [865, 199] on button "Submit Offer" at bounding box center [895, 192] width 92 height 24
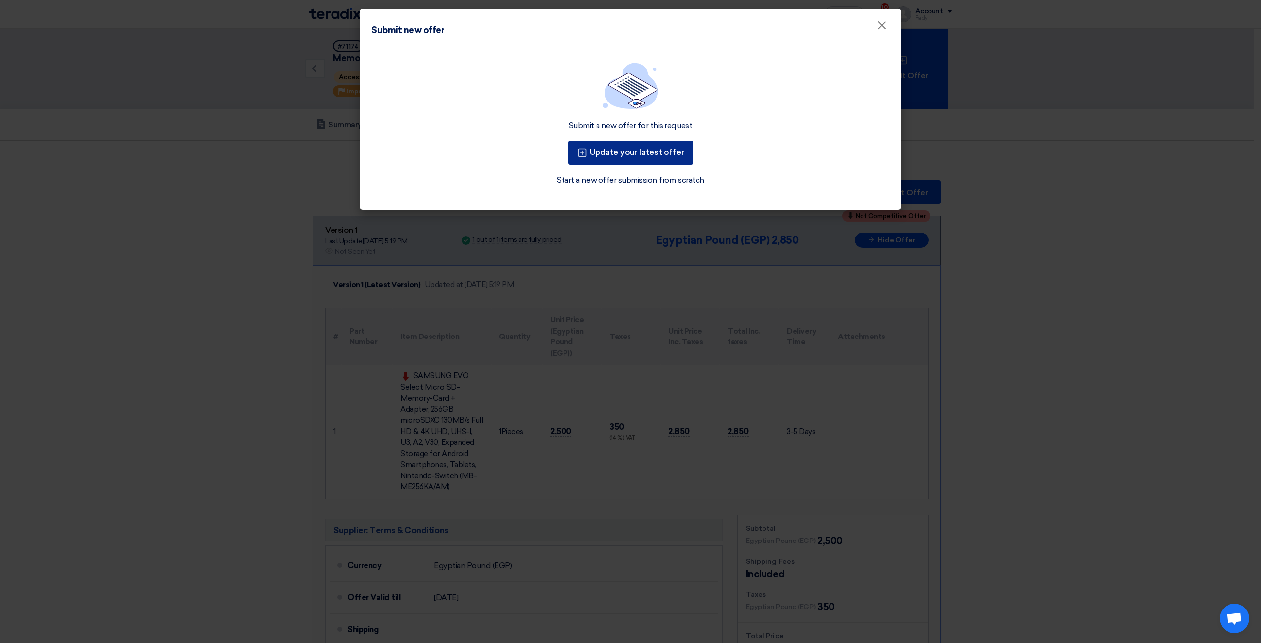
click at [649, 164] on button "Update your latest offer" at bounding box center [630, 153] width 125 height 24
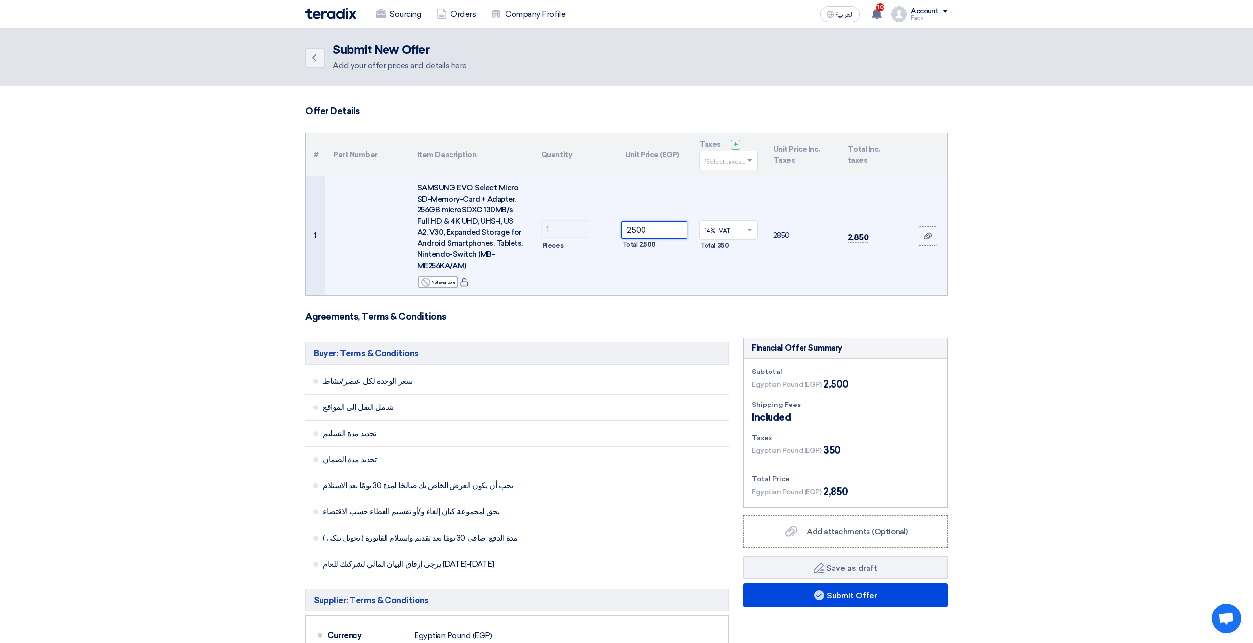
drag, startPoint x: 632, startPoint y: 230, endPoint x: 654, endPoint y: 238, distance: 22.9
click at [654, 236] on input "2500" at bounding box center [655, 230] width 66 height 18
type input "2250"
click at [670, 281] on td "2250 Total 2,250" at bounding box center [655, 235] width 74 height 119
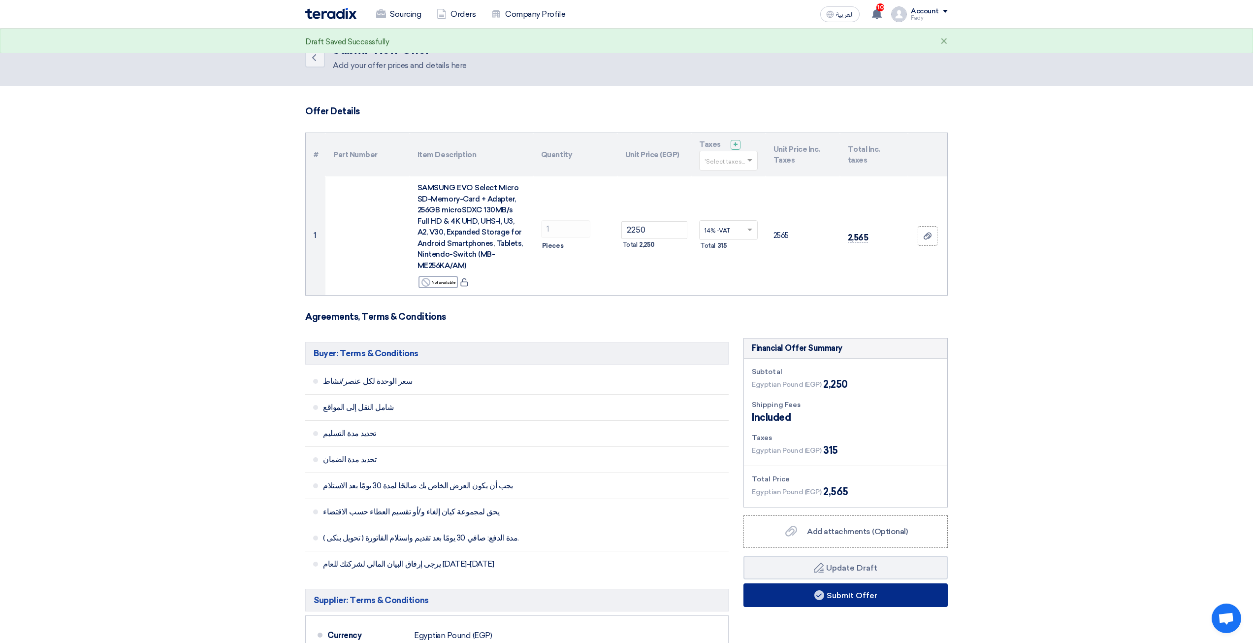
click at [851, 592] on button "Submit Offer" at bounding box center [846, 595] width 204 height 24
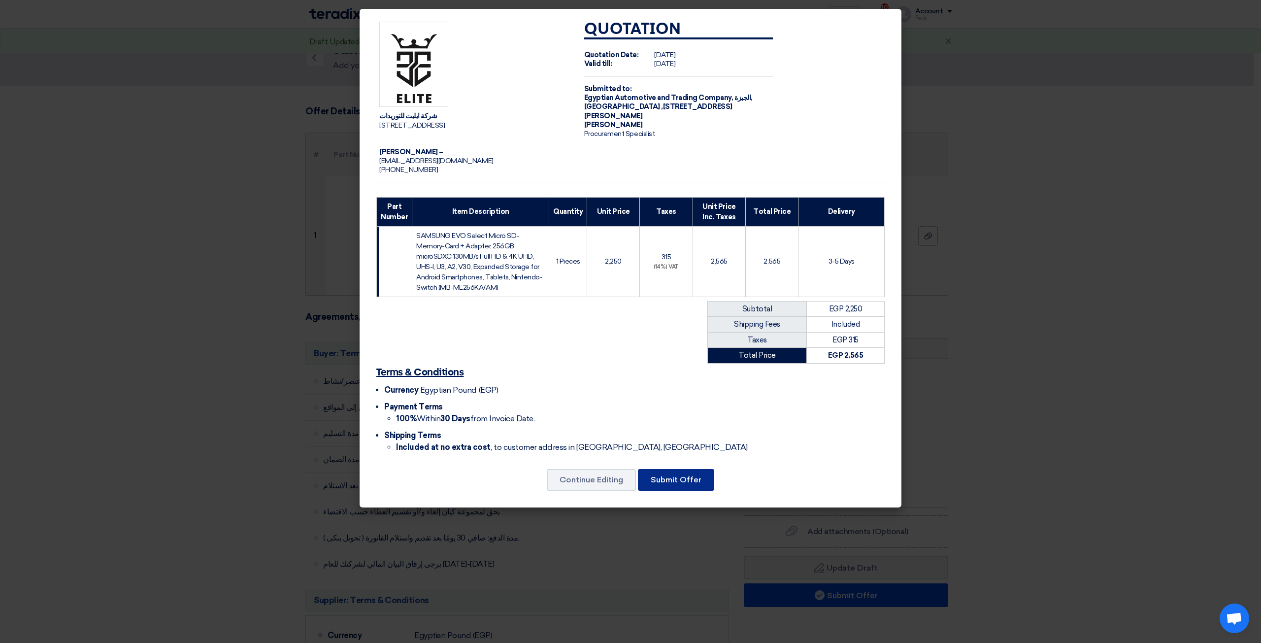
click at [681, 481] on button "Submit Offer" at bounding box center [676, 480] width 76 height 22
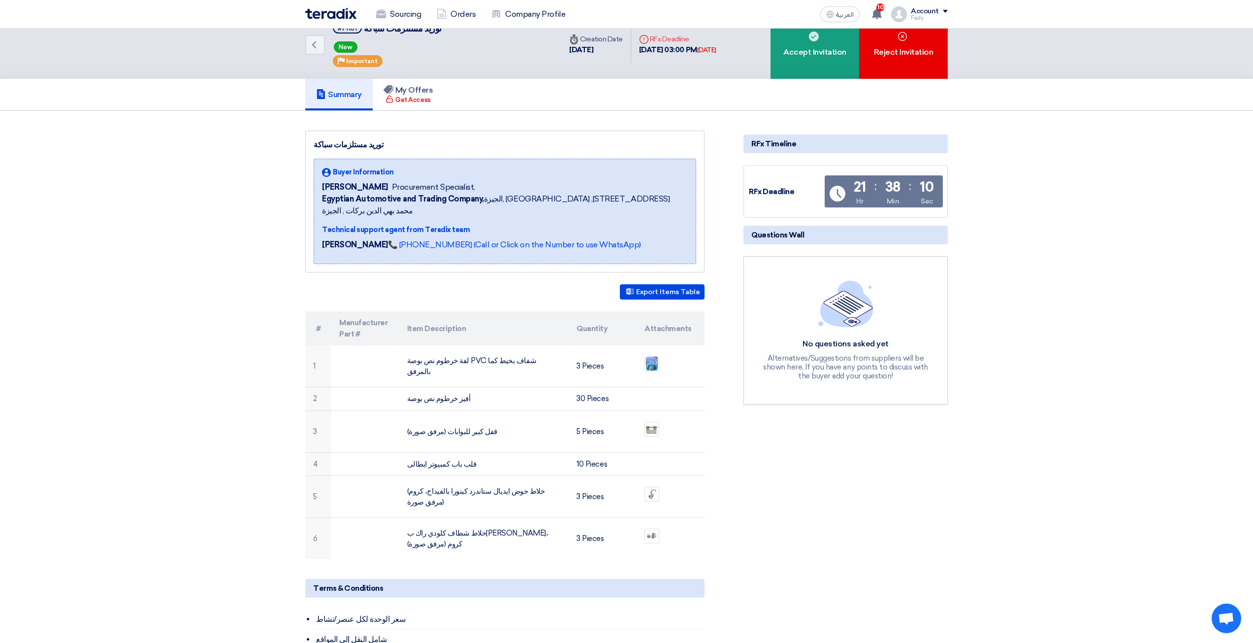
scroll to position [49, 0]
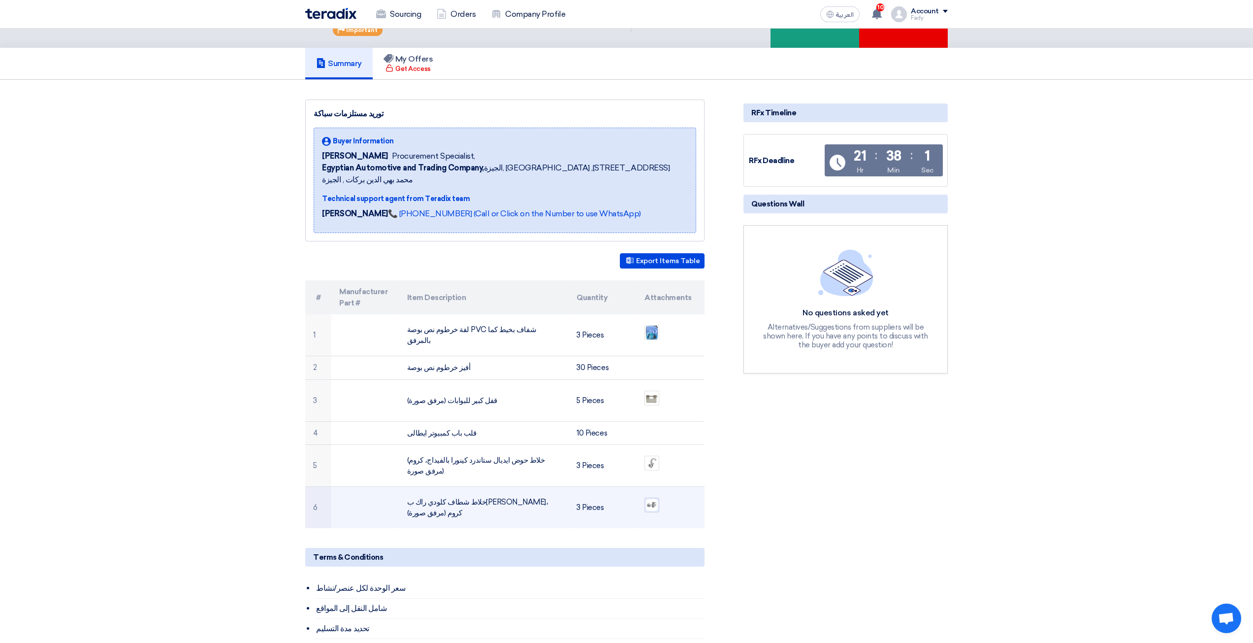
click at [659, 498] on img at bounding box center [652, 505] width 14 height 14
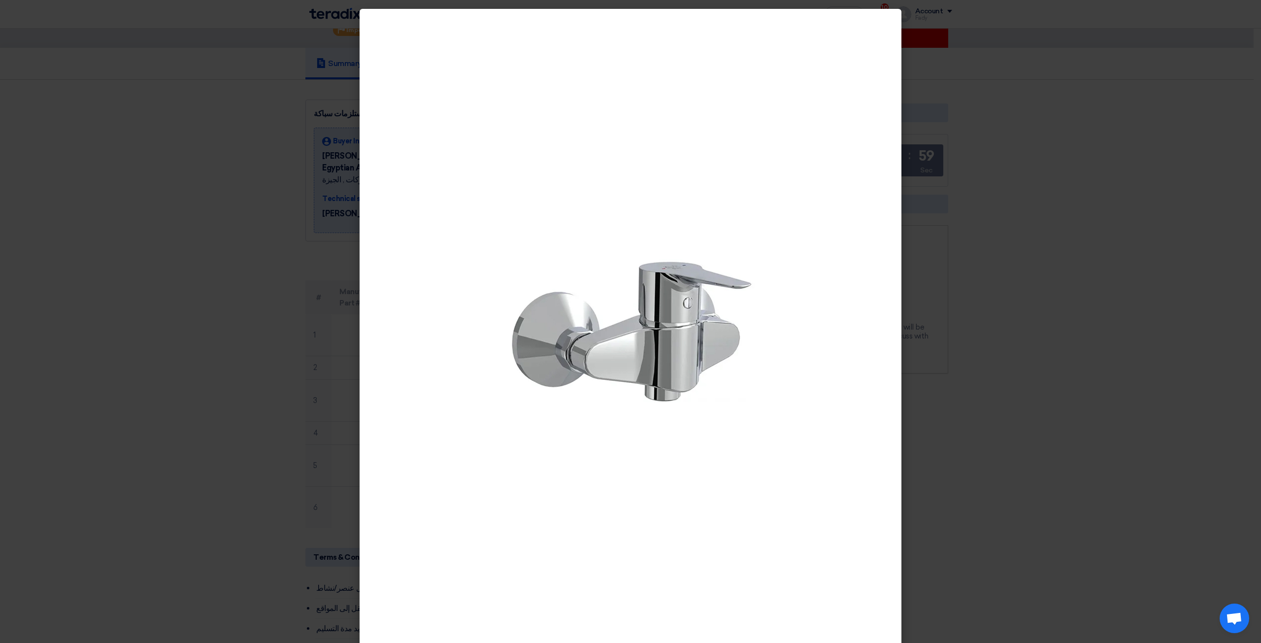
click at [987, 448] on modal-container at bounding box center [630, 321] width 1261 height 643
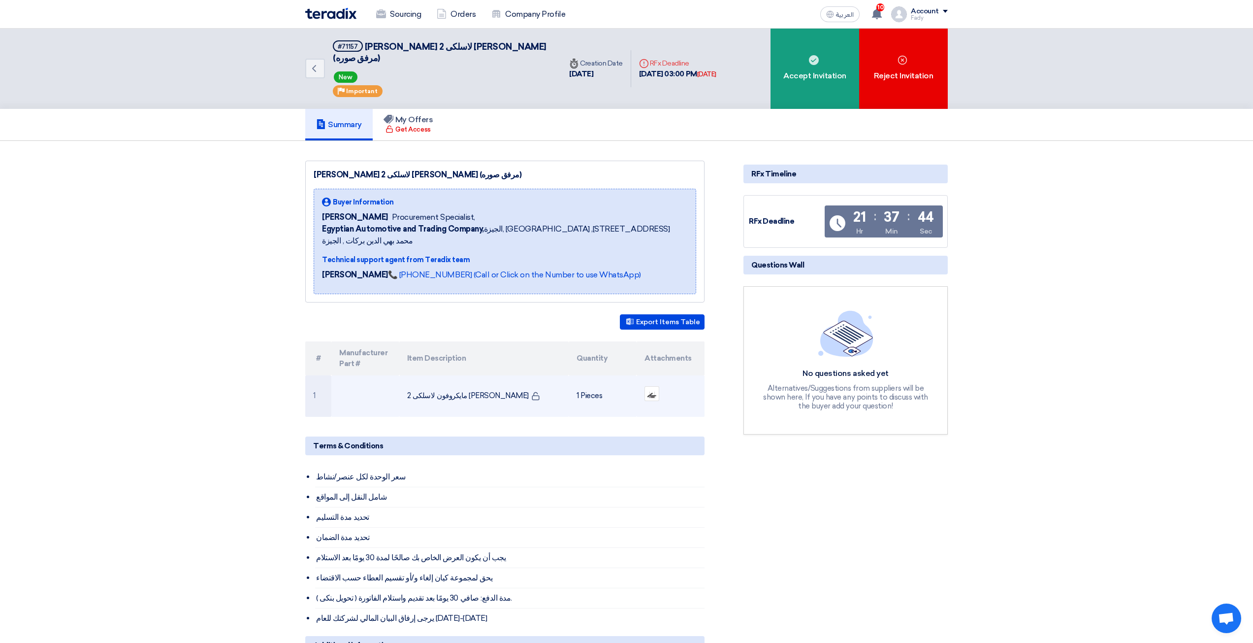
click at [467, 375] on td "مايكروفون لاسلكى 2 هاند ماركو شور" at bounding box center [484, 395] width 170 height 41
click at [480, 375] on td "مايكروفون لاسلكى 2 هاند ماركو شور" at bounding box center [484, 395] width 170 height 41
click at [481, 375] on td "مايكروفون لاسلكى 2 هاند ماركو شور" at bounding box center [484, 395] width 170 height 41
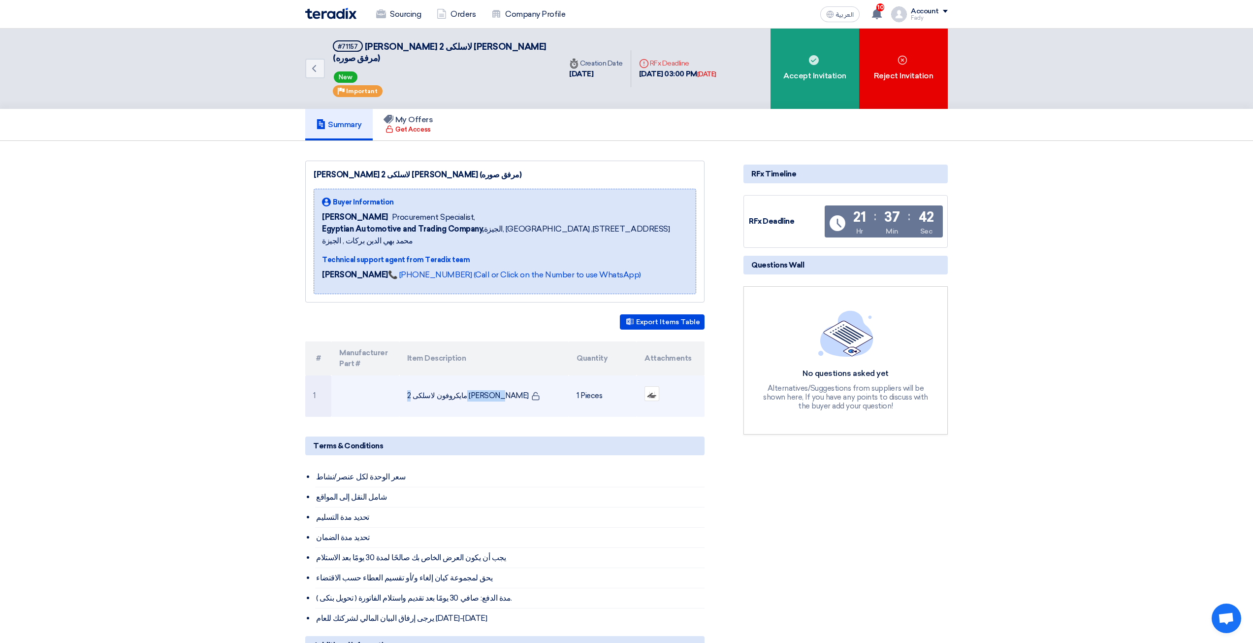
click at [481, 375] on td "مايكروفون لاسلكى 2 هاند ماركو شور" at bounding box center [484, 395] width 170 height 41
click at [480, 375] on td "مايكروفون لاسلكى 2 هاند ماركو شور" at bounding box center [484, 395] width 170 height 41
click at [480, 375] on td "مايكروفون لاسلكى 2 [PERSON_NAME]" at bounding box center [484, 395] width 170 height 41
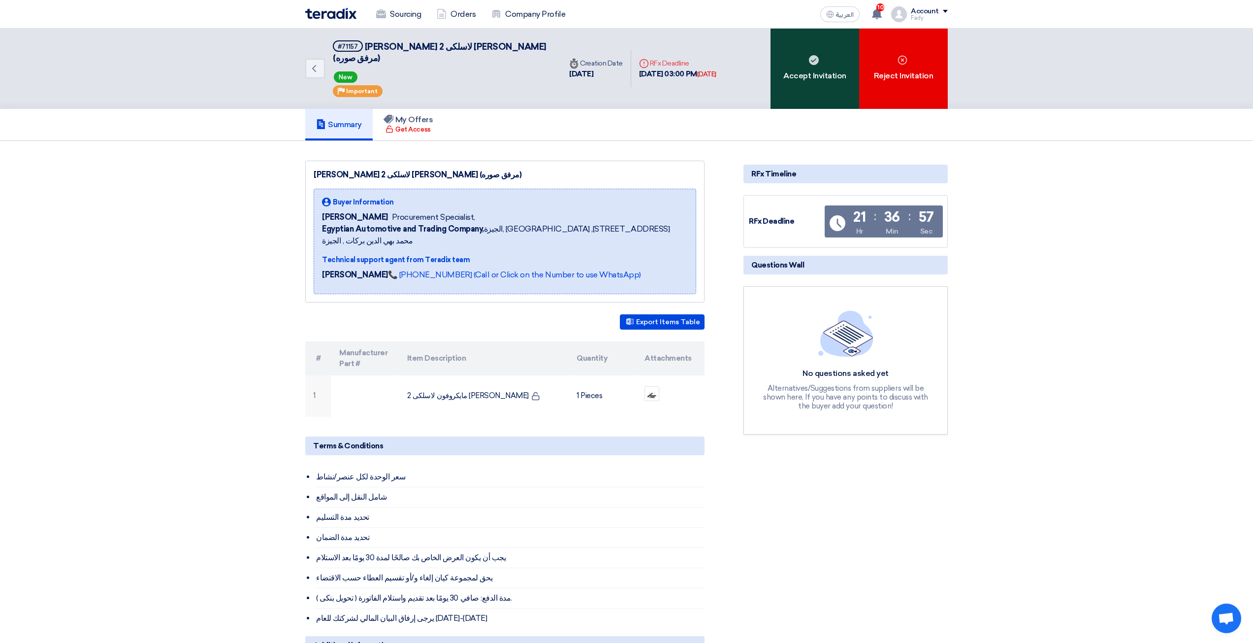
click at [820, 85] on div "Accept Invitation" at bounding box center [815, 69] width 89 height 80
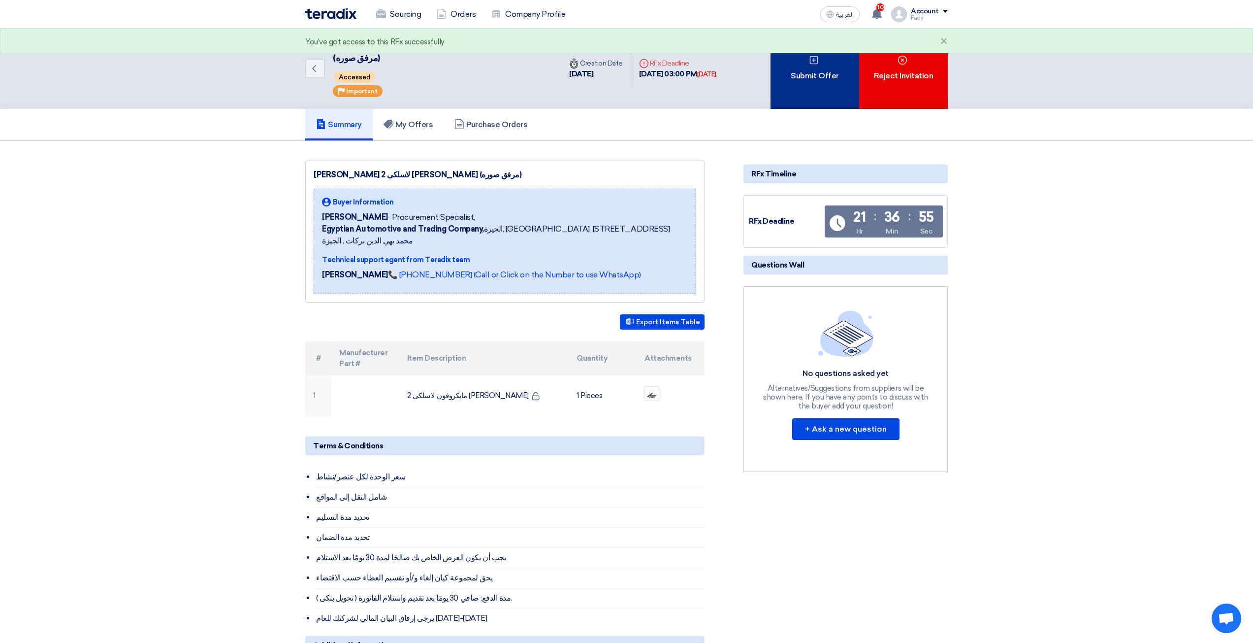
click at [813, 87] on div "Submit Offer" at bounding box center [815, 69] width 89 height 80
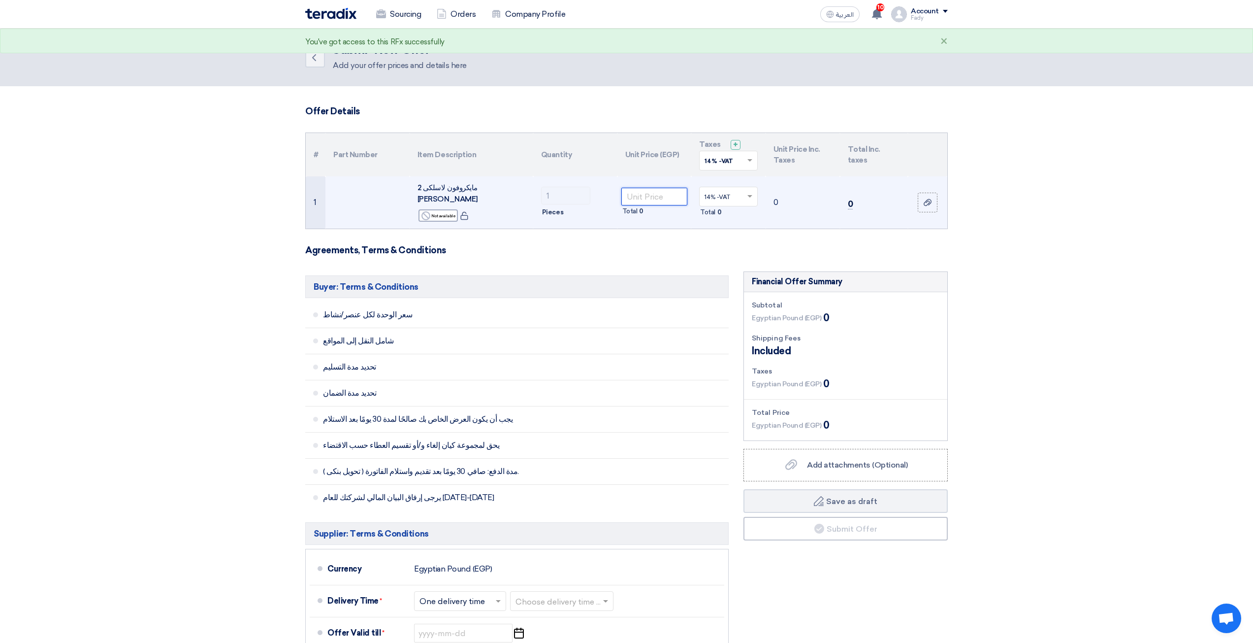
click at [635, 197] on input "number" at bounding box center [655, 197] width 66 height 18
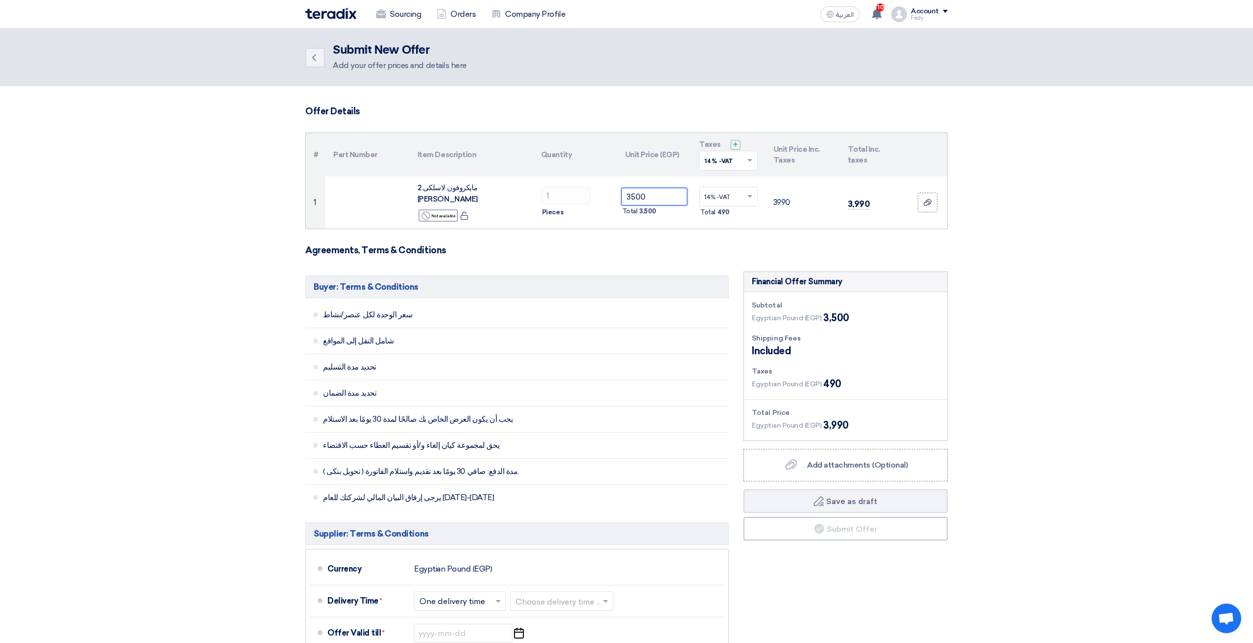
type input "3500"
click at [645, 275] on h5 "Buyer: Terms & Conditions" at bounding box center [517, 286] width 424 height 23
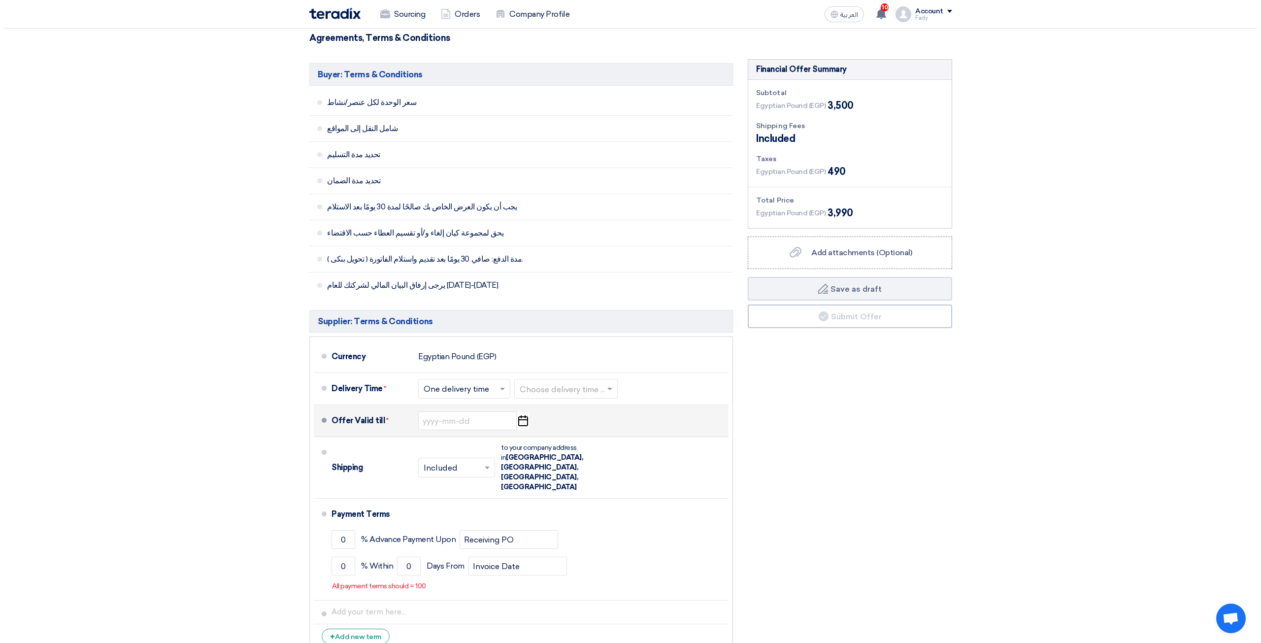
scroll to position [246, 0]
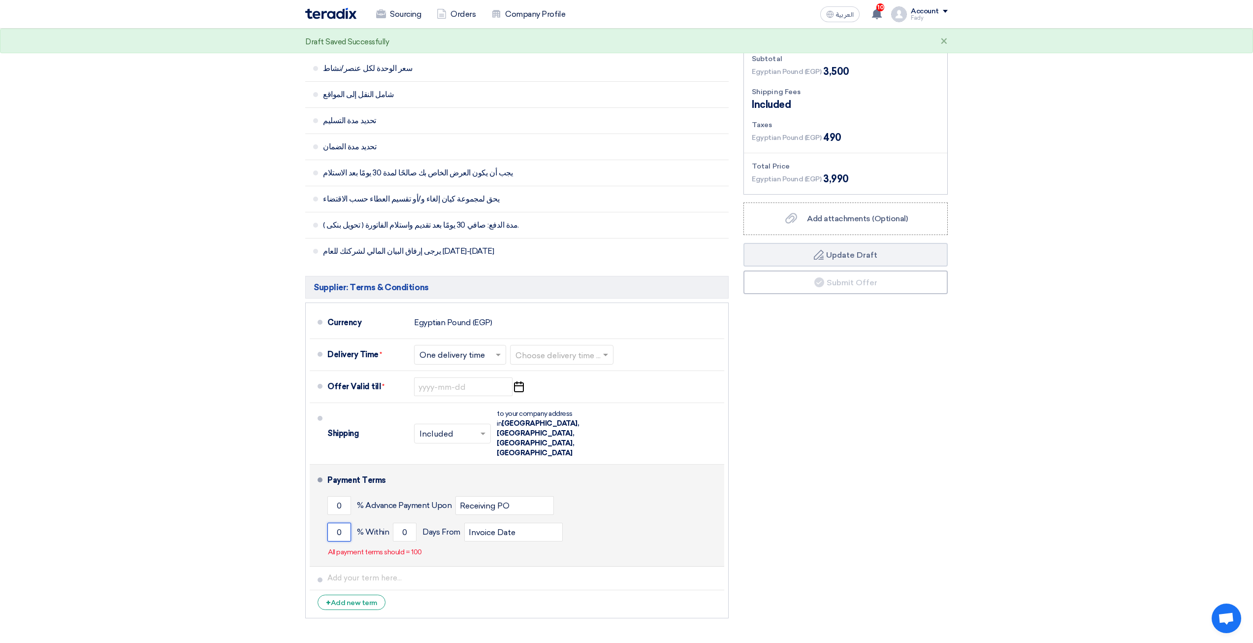
drag, startPoint x: 351, startPoint y: 487, endPoint x: 343, endPoint y: 488, distance: 8.5
click at [340, 519] on div "0 % Within 0 Days From Invoice Date" at bounding box center [523, 532] width 393 height 27
drag, startPoint x: 346, startPoint y: 489, endPoint x: 328, endPoint y: 490, distance: 18.2
click at [328, 523] on input "0" at bounding box center [339, 532] width 24 height 19
type input "100"
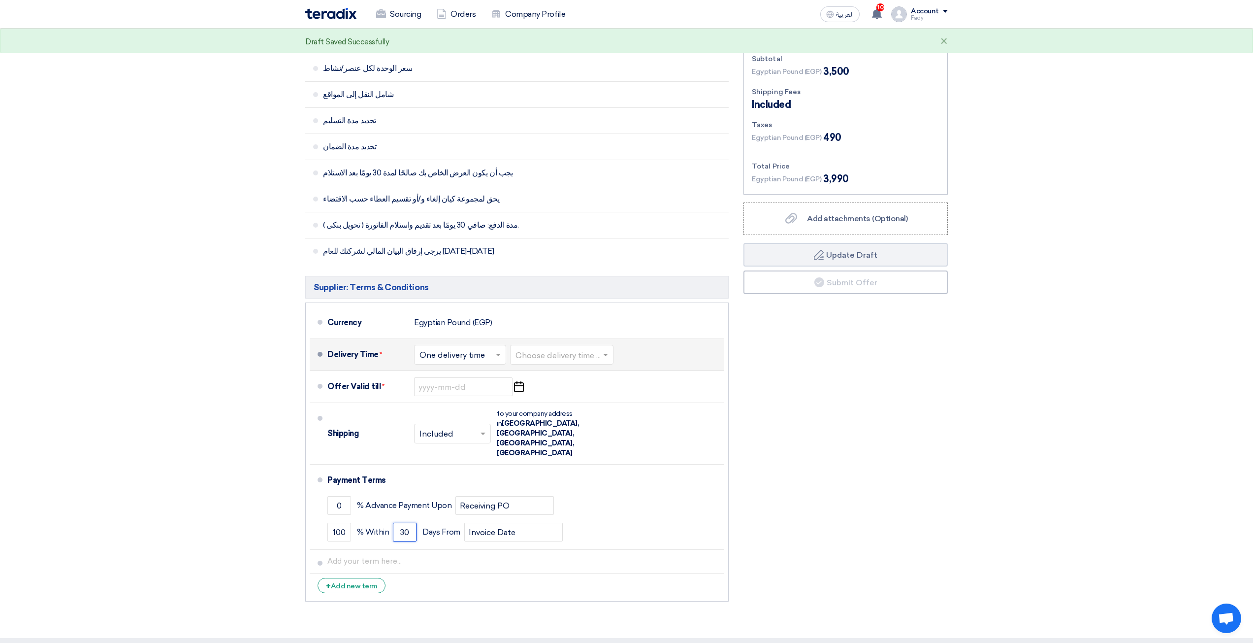
type input "30"
click at [541, 355] on div "Choose delivery time ..." at bounding box center [561, 355] width 103 height 20
click at [539, 389] on span "3-5 Days" at bounding box center [532, 393] width 33 height 9
click at [491, 380] on input at bounding box center [463, 386] width 98 height 19
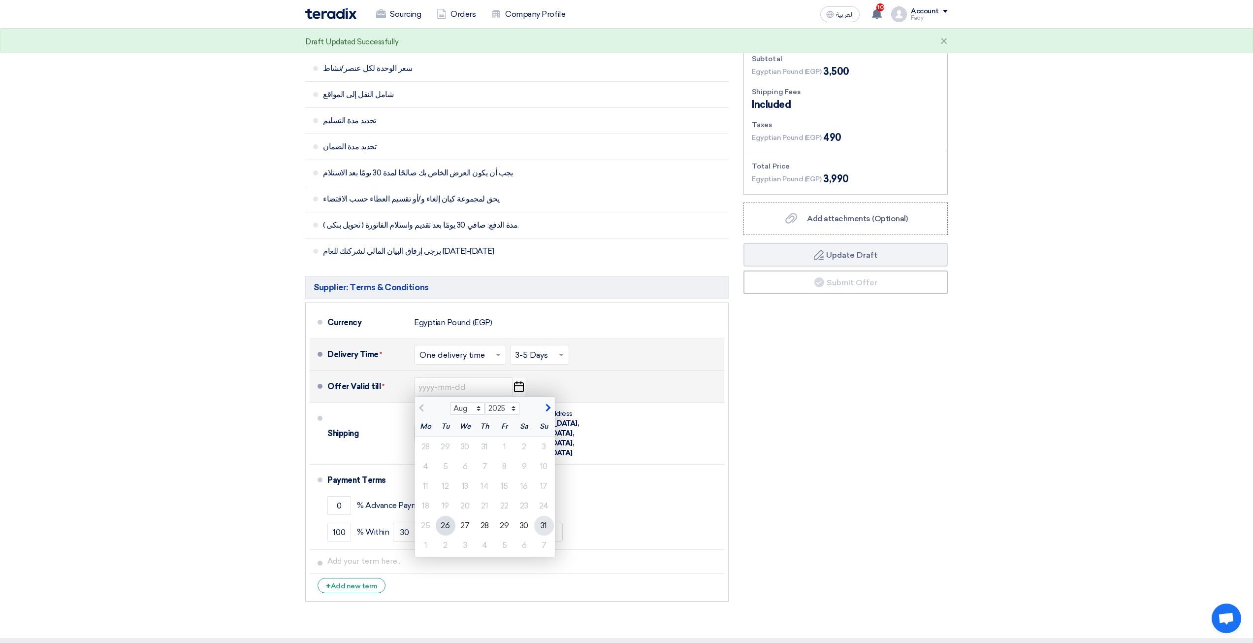
click at [543, 516] on div "31" at bounding box center [544, 526] width 20 height 20
type input "8/31/2025"
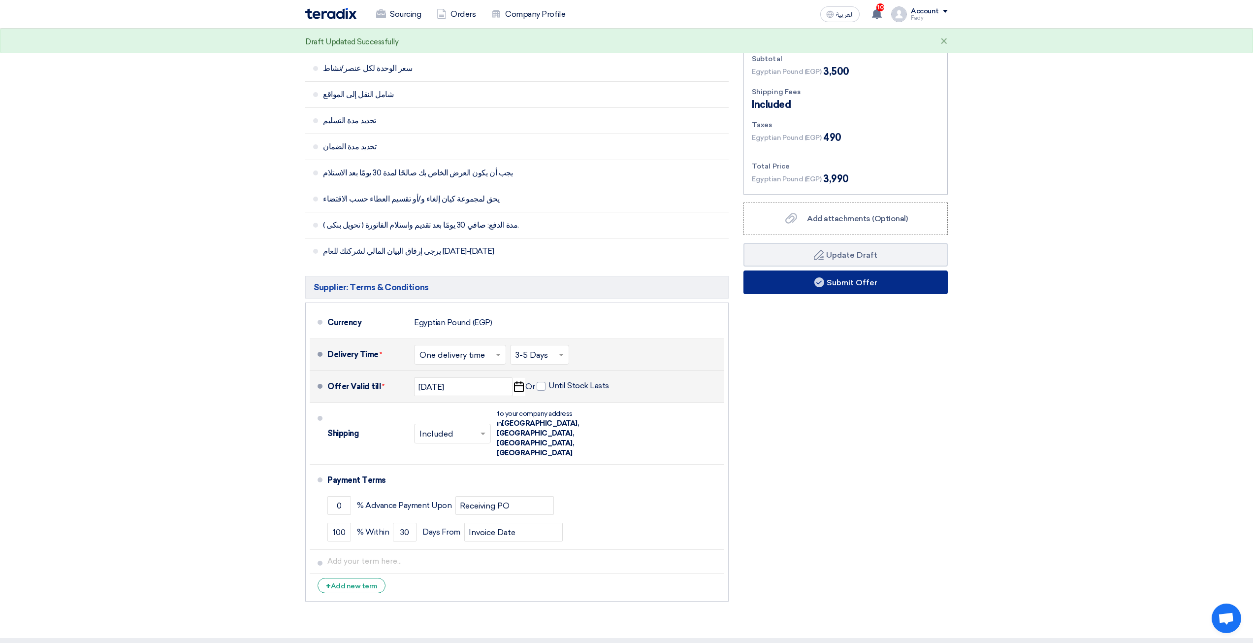
click at [860, 280] on button "Submit Offer" at bounding box center [846, 282] width 204 height 24
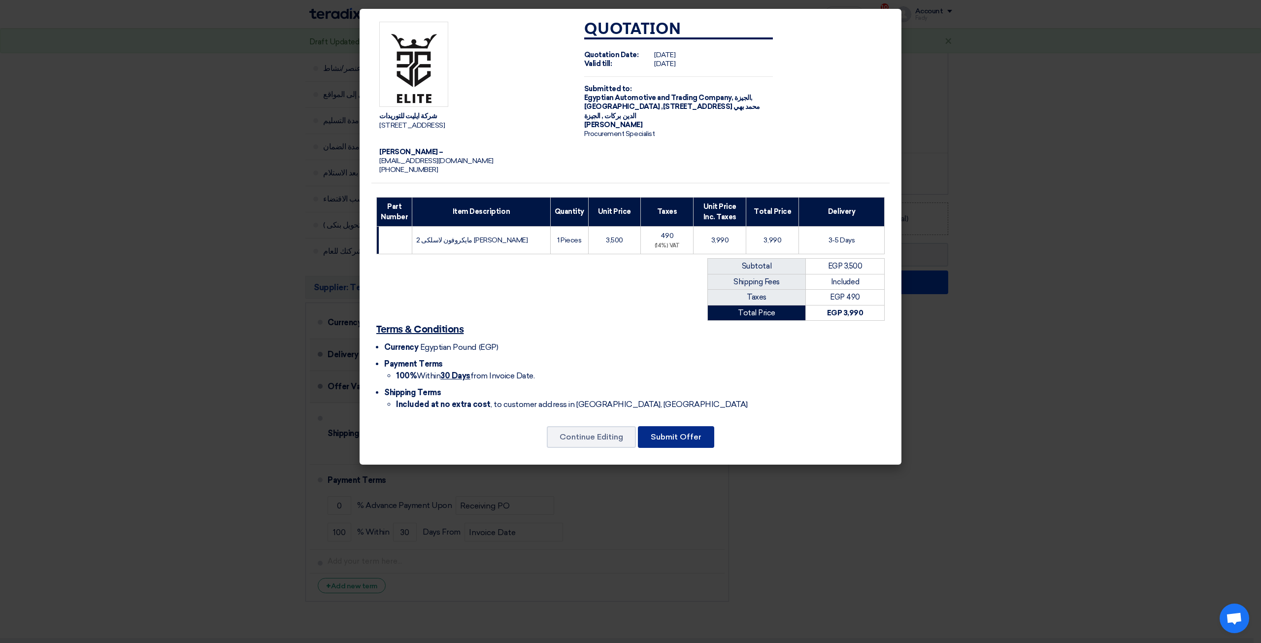
click at [686, 437] on button "Submit Offer" at bounding box center [676, 437] width 76 height 22
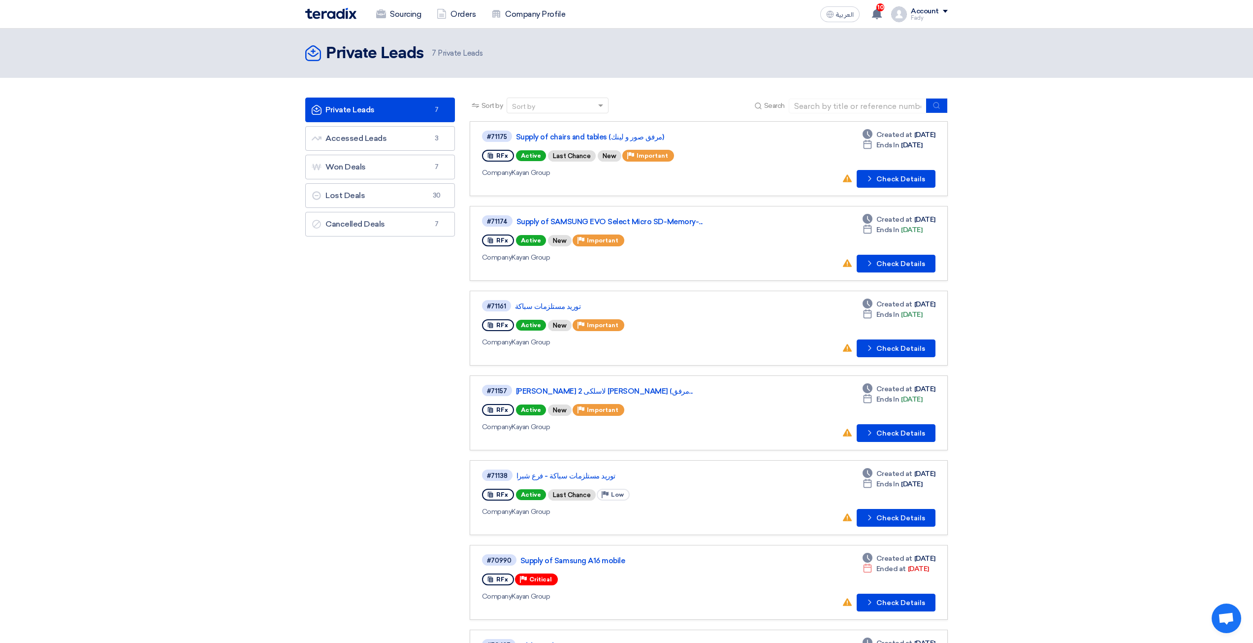
drag, startPoint x: 692, startPoint y: 351, endPoint x: 683, endPoint y: 365, distance: 16.4
drag, startPoint x: 680, startPoint y: 373, endPoint x: 698, endPoint y: 390, distance: 24.7
click at [698, 390] on app-rfq-listing-content "Sort by Sort by Search Category Owner Type State" at bounding box center [709, 401] width 478 height 607
